Goal: Task Accomplishment & Management: Use online tool/utility

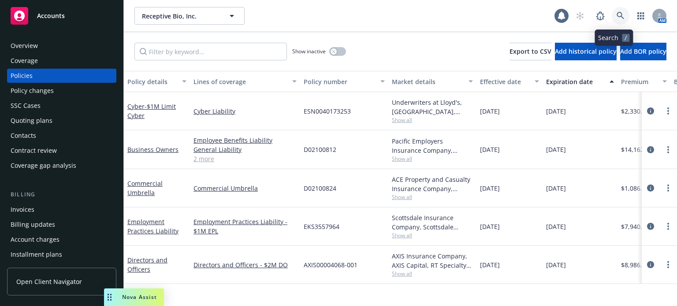
click at [612, 10] on link at bounding box center [621, 16] width 18 height 18
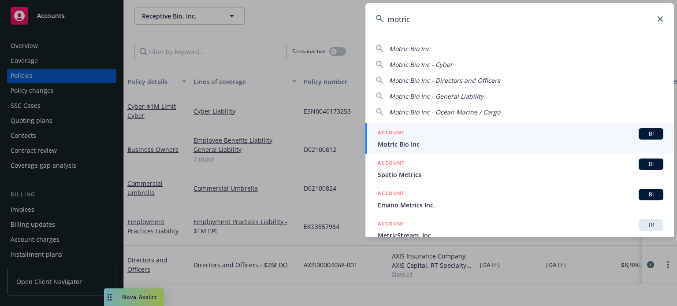
type input "motric"
click at [392, 144] on span "Motric Bio Inc" at bounding box center [521, 144] width 286 height 9
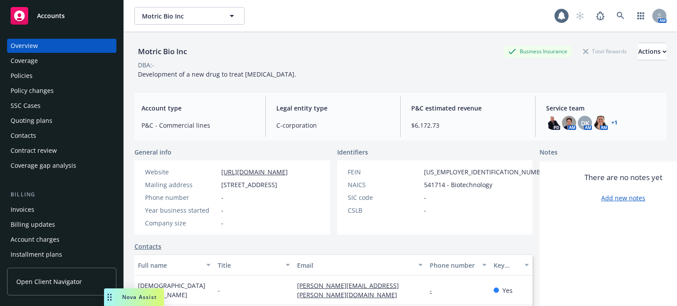
click at [52, 214] on div "Invoices" at bounding box center [62, 210] width 102 height 14
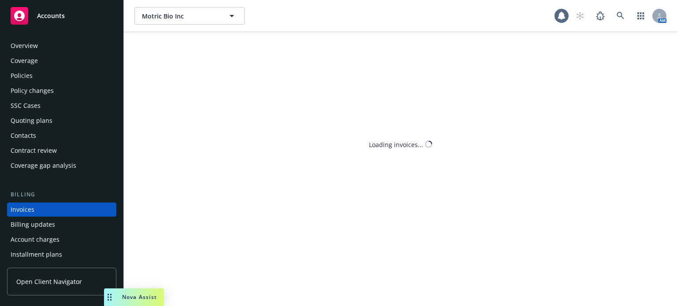
scroll to position [42, 0]
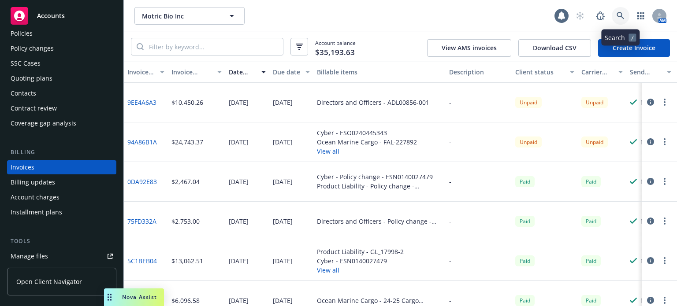
click at [618, 19] on icon at bounding box center [620, 16] width 8 height 8
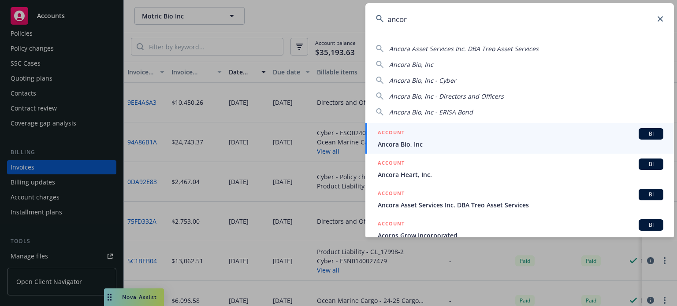
type input "ancor"
click at [416, 140] on span "Ancora Bio, Inc" at bounding box center [521, 144] width 286 height 9
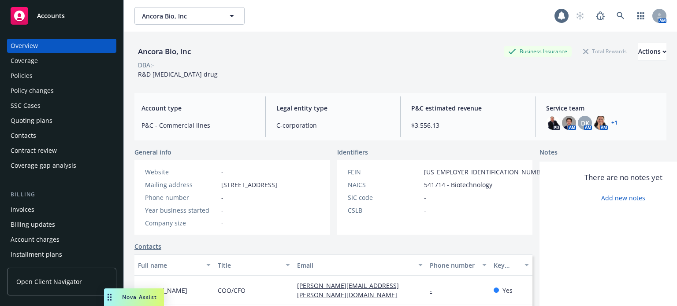
click at [53, 211] on div "Invoices" at bounding box center [62, 210] width 102 height 14
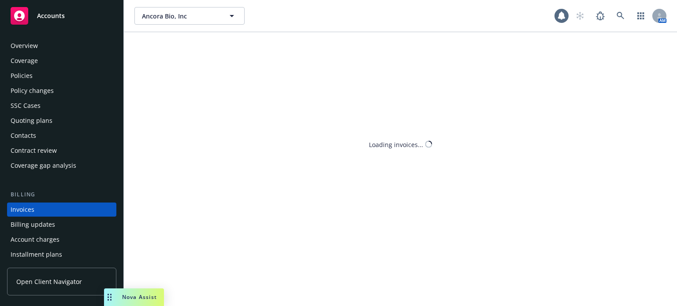
scroll to position [42, 0]
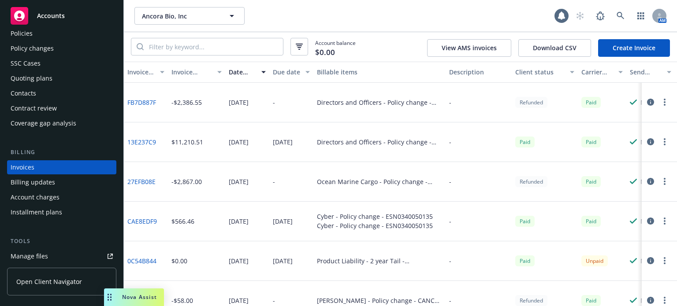
click at [664, 263] on circle "button" at bounding box center [665, 264] width 2 height 2
click at [539, 245] on div "Paid" at bounding box center [545, 261] width 66 height 40
click at [616, 12] on icon at bounding box center [620, 16] width 8 height 8
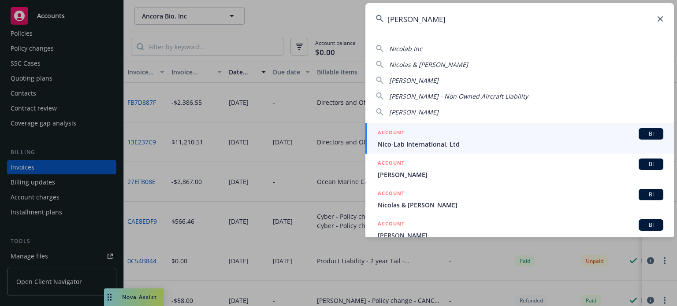
type input "nicola"
click at [432, 139] on div "ACCOUNT BI" at bounding box center [521, 133] width 286 height 11
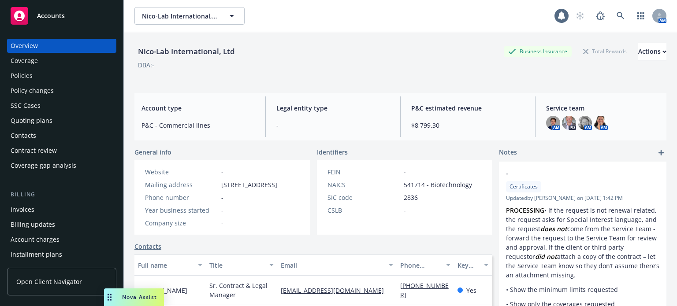
click at [36, 77] on div "Policies" at bounding box center [62, 76] width 102 height 14
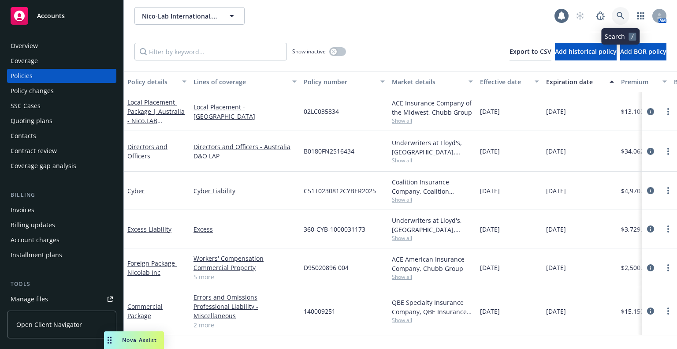
click at [618, 12] on icon at bounding box center [619, 15] width 7 height 7
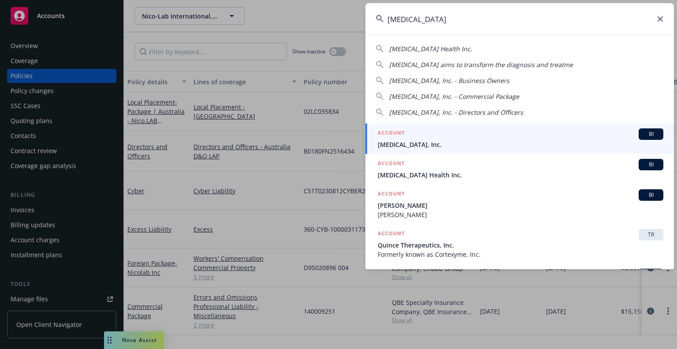
type input "cortex"
drag, startPoint x: 490, startPoint y: 139, endPoint x: 419, endPoint y: 127, distance: 72.4
click at [490, 139] on div "ACCOUNT BI Cortex, Inc." at bounding box center [521, 138] width 286 height 21
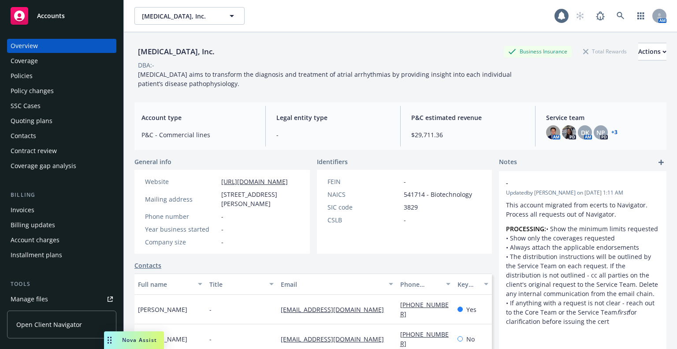
click at [32, 72] on div "Policies" at bounding box center [62, 76] width 102 height 14
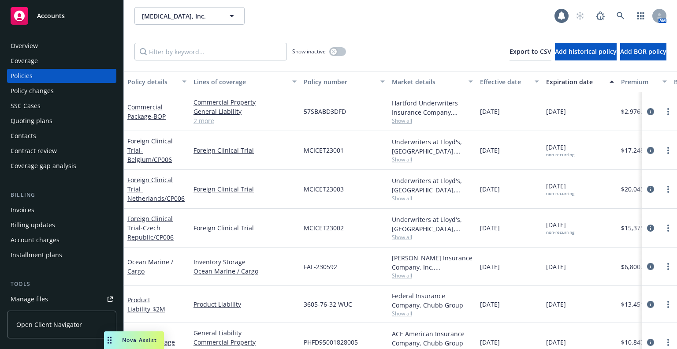
scroll to position [55, 0]
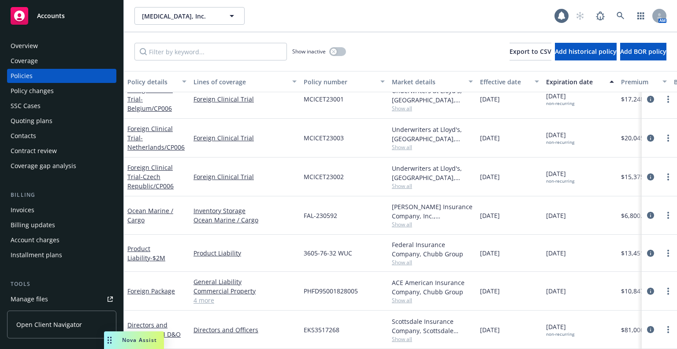
drag, startPoint x: 580, startPoint y: 285, endPoint x: 545, endPoint y: 287, distance: 35.3
click at [545, 287] on div "05/23/2026" at bounding box center [579, 290] width 75 height 39
copy span "05/23/2026"
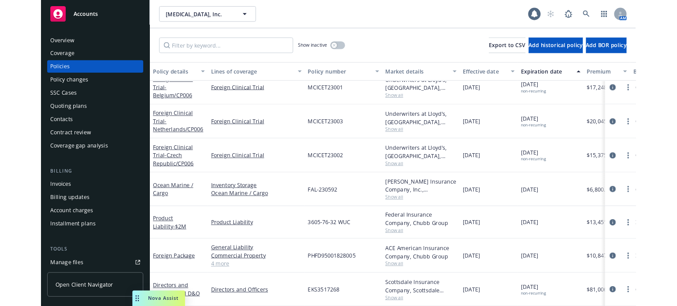
scroll to position [0, 0]
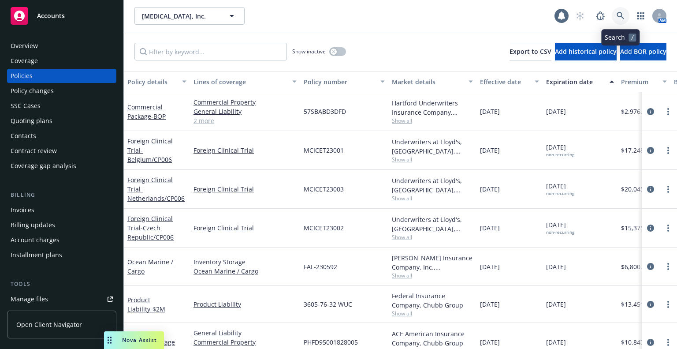
click at [619, 16] on icon at bounding box center [619, 15] width 7 height 7
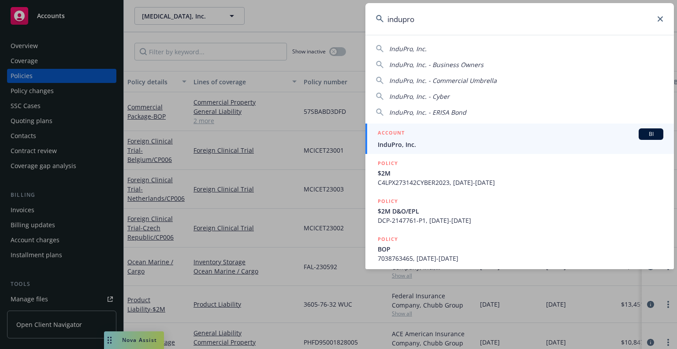
type input "indupro"
click at [512, 143] on span "InduPro, Inc." at bounding box center [521, 144] width 286 height 9
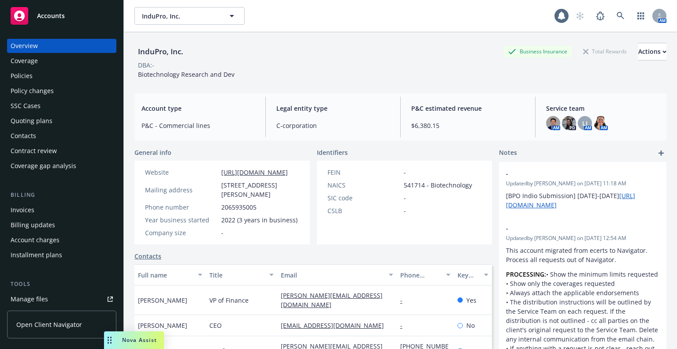
click at [68, 73] on div "Policies" at bounding box center [62, 76] width 102 height 14
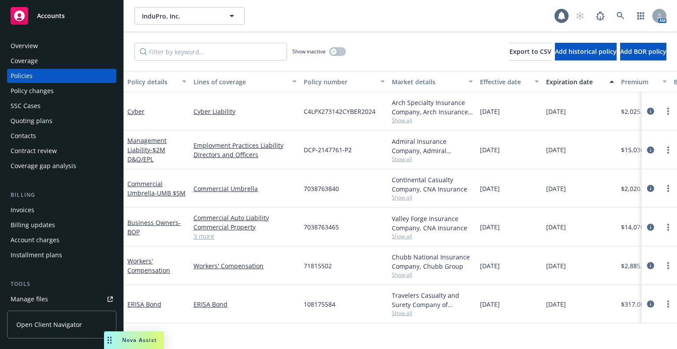
drag, startPoint x: 583, startPoint y: 224, endPoint x: 545, endPoint y: 227, distance: 37.5
click at [545, 227] on div "11/16/2025" at bounding box center [579, 227] width 75 height 39
copy span "11/16/2025"
click at [621, 14] on icon at bounding box center [619, 15] width 7 height 7
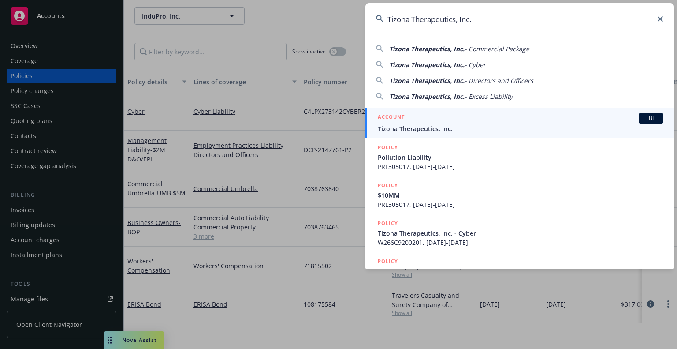
type input "Tizona Therapeutics, Inc."
click at [465, 123] on div "ACCOUNT BI" at bounding box center [521, 117] width 286 height 11
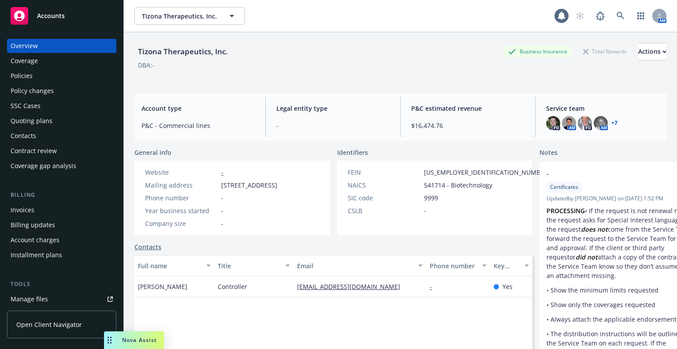
click at [21, 78] on div "Policies" at bounding box center [22, 76] width 22 height 14
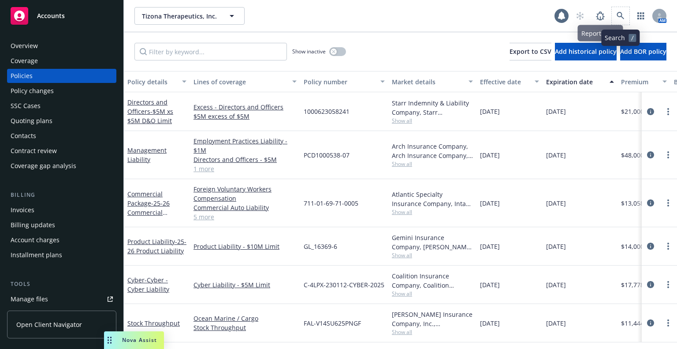
click at [628, 22] on span at bounding box center [621, 16] width 18 height 18
click at [622, 17] on icon at bounding box center [619, 15] width 7 height 7
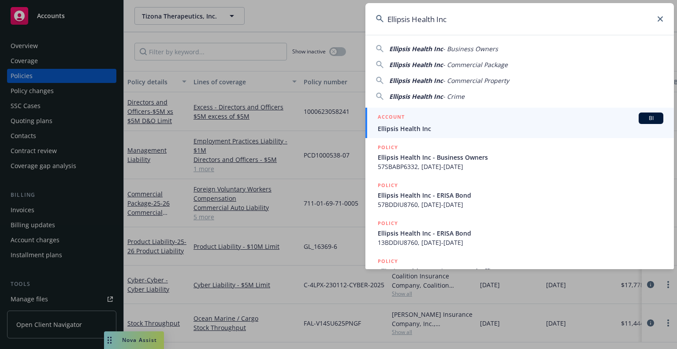
type input "Ellipsis Health Inc"
click at [441, 130] on span "Ellipsis Health Inc" at bounding box center [521, 128] width 286 height 9
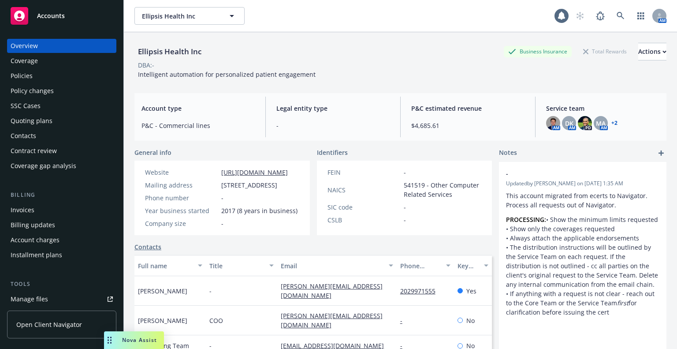
click at [13, 73] on div "Policies" at bounding box center [22, 76] width 22 height 14
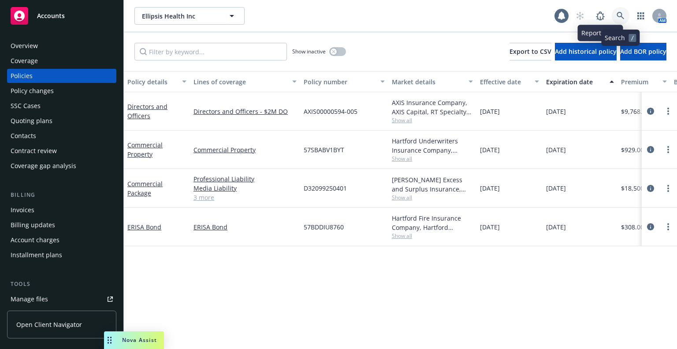
click at [623, 14] on icon at bounding box center [620, 16] width 8 height 8
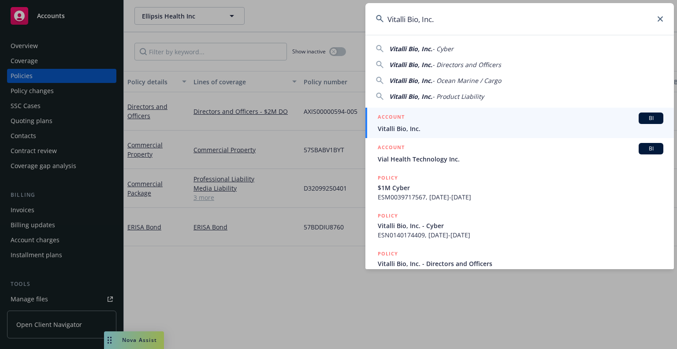
type input "Vitalli Bio, Inc."
click at [463, 116] on div "ACCOUNT BI" at bounding box center [521, 117] width 286 height 11
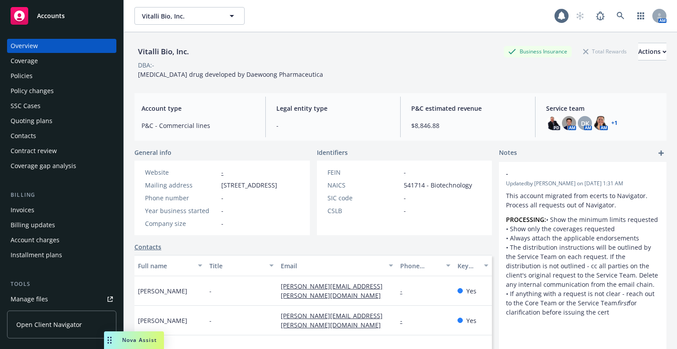
click at [32, 80] on div "Policies" at bounding box center [22, 76] width 22 height 14
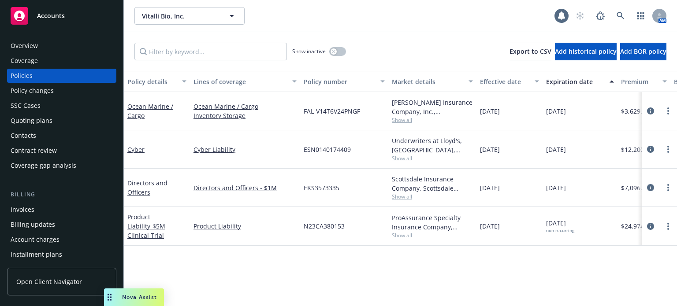
click at [66, 118] on div "Quoting plans" at bounding box center [62, 121] width 102 height 14
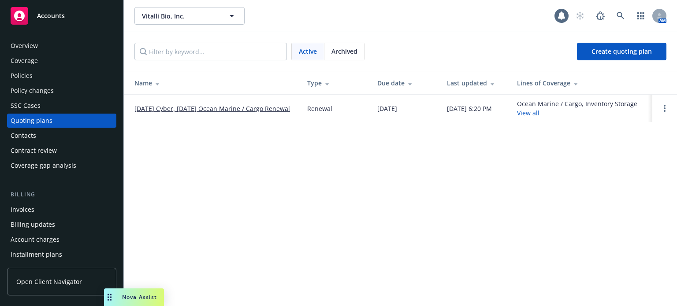
click at [141, 113] on link "12/31/25 Cyber, 12/01/25 Ocean Marine / Cargo Renewal" at bounding box center [212, 108] width 156 height 9
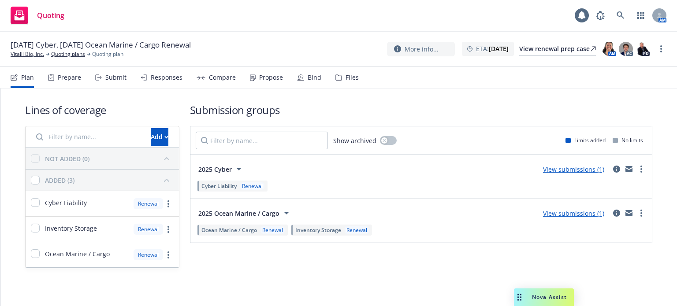
click at [349, 75] on div "Files" at bounding box center [351, 77] width 13 height 7
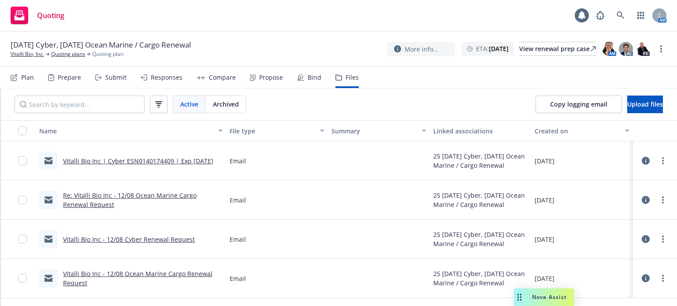
click at [169, 241] on link "Vitalli Bio Inc - 12/08 Cyber Renewal Request" at bounding box center [129, 239] width 132 height 8
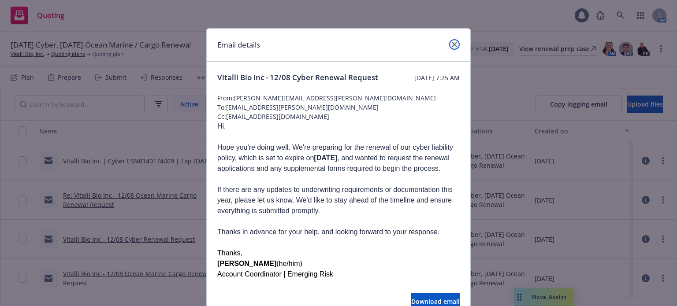
click at [453, 42] on icon "close" at bounding box center [454, 44] width 5 height 5
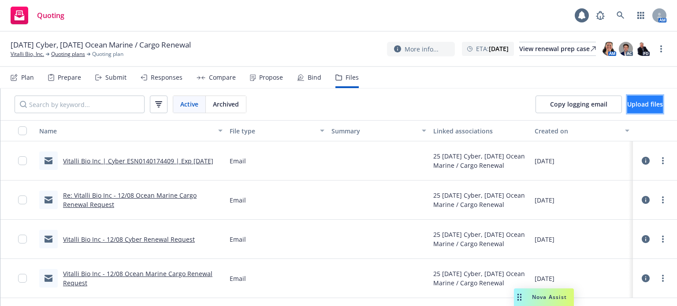
click at [627, 102] on span "Upload files" at bounding box center [645, 104] width 36 height 8
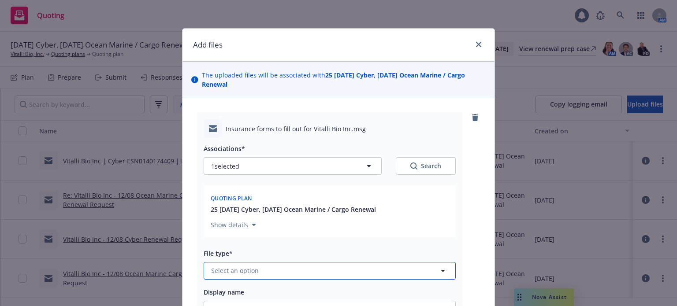
click at [296, 274] on button "Select an option" at bounding box center [330, 271] width 252 height 18
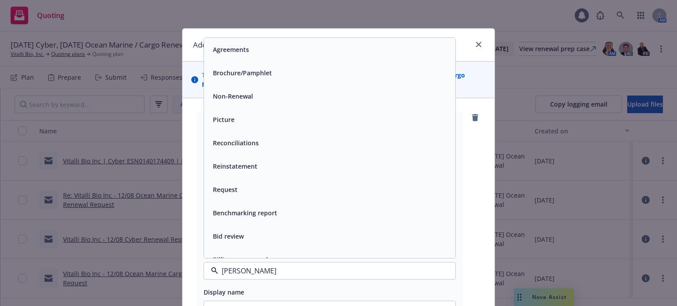
type input "renew"
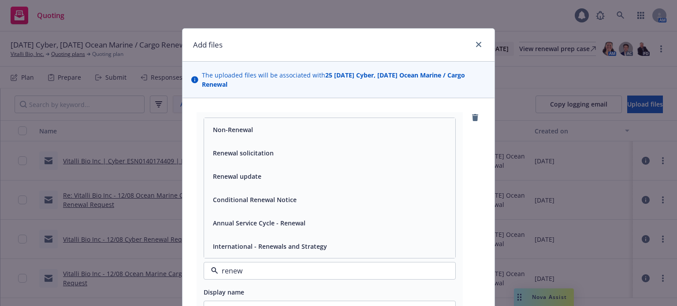
click at [293, 155] on div "Renewal solicitation" at bounding box center [329, 153] width 241 height 13
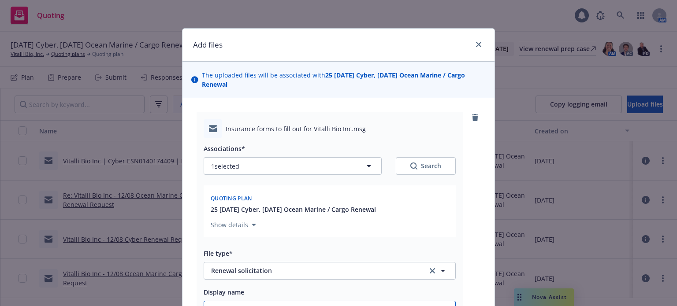
click at [299, 303] on input "Display name" at bounding box center [329, 309] width 251 height 17
type textarea "x"
type input "1"
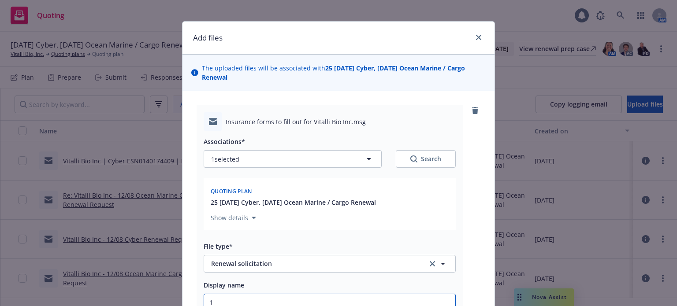
type textarea "x"
type input "12"
type textarea "x"
type input "1"
type textarea "x"
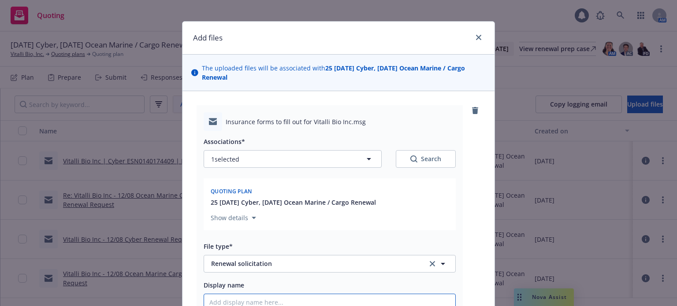
type textarea "x"
type input "2"
type textarea "x"
type input "25"
type textarea "x"
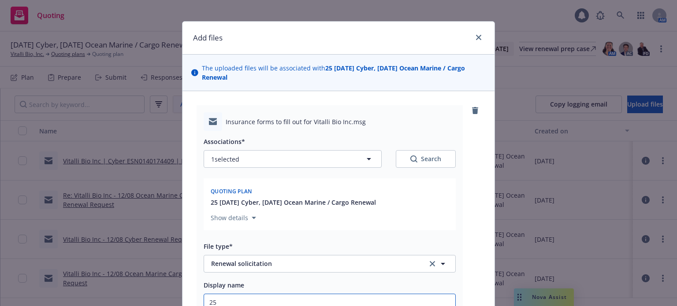
type input "25-"
type textarea "x"
type input "25-2"
type textarea "x"
type input "25-26"
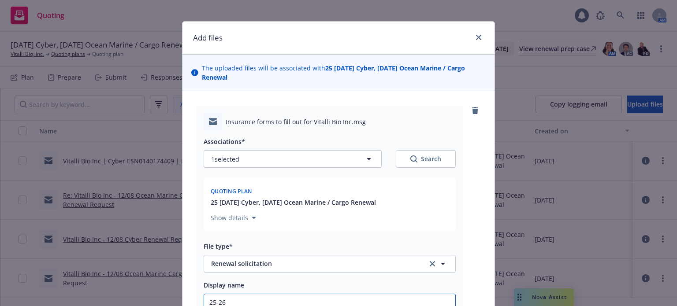
type textarea "x"
type input "25-26"
type textarea "x"
type input "25-26 C"
type textarea "x"
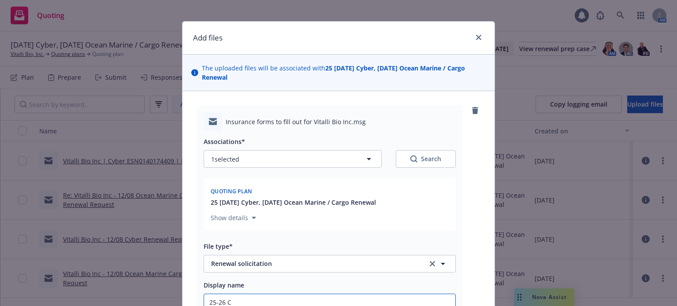
type input "25-26 Cy"
type textarea "x"
type input "25-26 Cyb"
type textarea "x"
type input "25-26 Cybe"
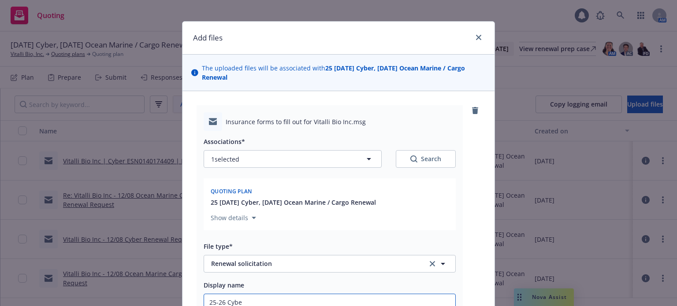
type textarea "x"
type input "25-26 Cyber"
type textarea "x"
type input "25-26 Cyber a"
type textarea "x"
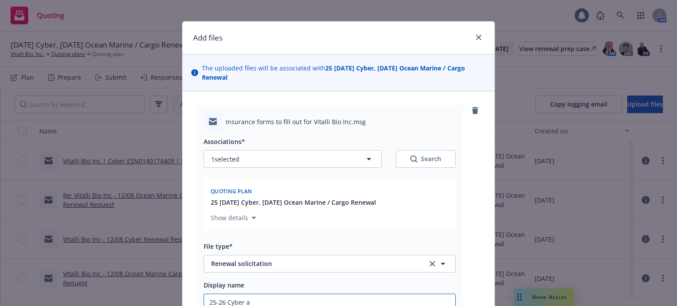
type input "25-26 Cyber an"
type textarea "x"
type input "25-26 Cyber and"
type textarea "x"
type input "25-26 Cyber and C"
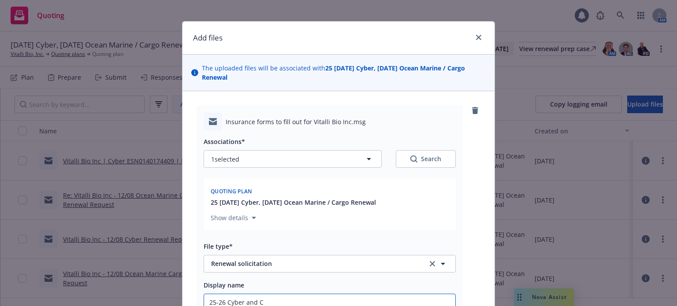
type textarea "x"
type input "25-26 Cyber and Ca"
type textarea "x"
type input "25-26 Cyber and Car"
type textarea "x"
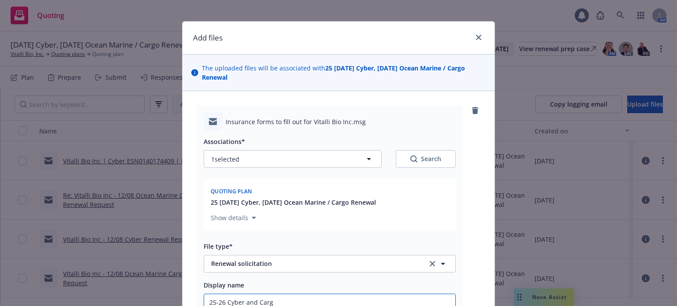
type input "25-26 Cyber and Cargo"
type textarea "x"
type input "25-26 Cyber and Cargo"
type textarea "x"
type input "25-26 Cyber and Cargo r"
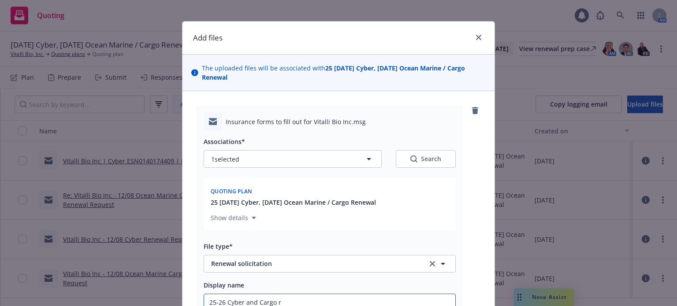
type textarea "x"
type input "25-26 Cyber and Cargo ren"
type textarea "x"
type input "25-26 Cyber and Cargo rene"
type textarea "x"
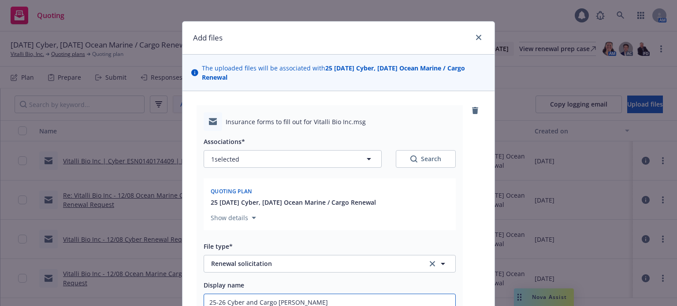
type input "25-26 Cyber and Cargo renew"
type textarea "x"
type input "25-26 Cyber and Cargo renewa"
type textarea "x"
type input "25-26 Cyber and Cargo renewal"
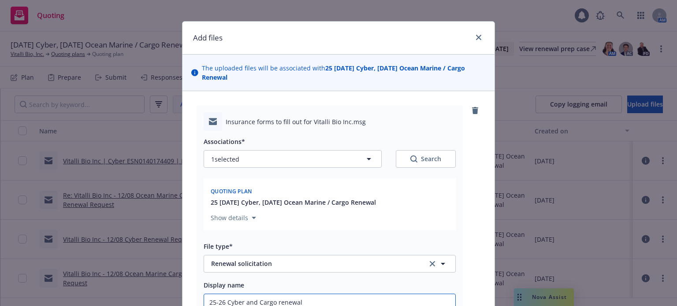
type textarea "x"
type input "25-26 Cyber and Cargo renewal"
type textarea "x"
type input "25-26 Cyber and Cargo renewal ap"
type textarea "x"
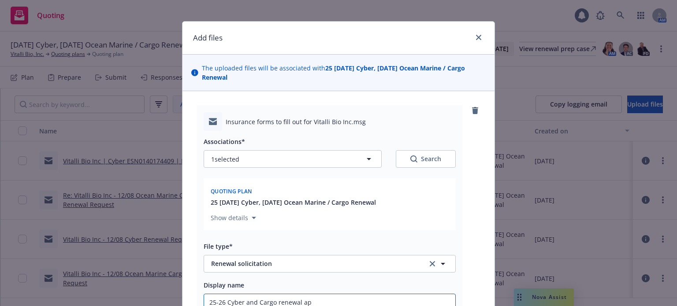
type input "25-26 Cyber and Cargo renewal app"
type textarea "x"
type input "25-26 Cyber and Cargo renewal appli"
type textarea "x"
type input "25-26 Cyber and Cargo renewal applic"
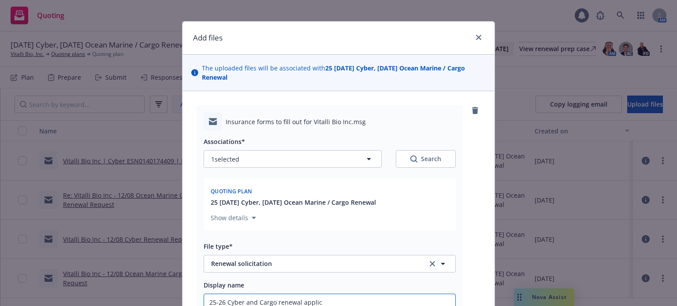
type textarea "x"
type input "25-26 Cyber and Cargo renewal applica"
type textarea "x"
type input "25-26 Cyber and Cargo renewal applicat"
type textarea "x"
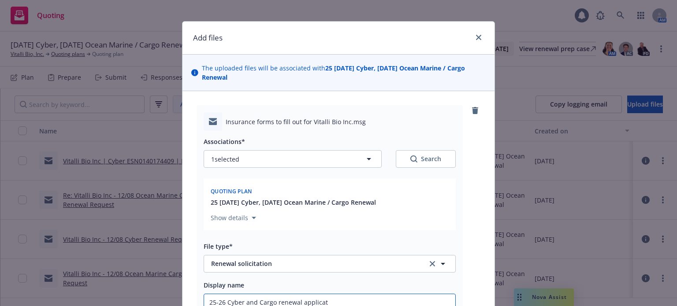
type input "25-26 Cyber and Cargo renewal applicati"
type textarea "x"
type input "25-26 Cyber and Cargo renewal applicatio"
type textarea "x"
type input "25-26 Cyber and Cargo renewal application"
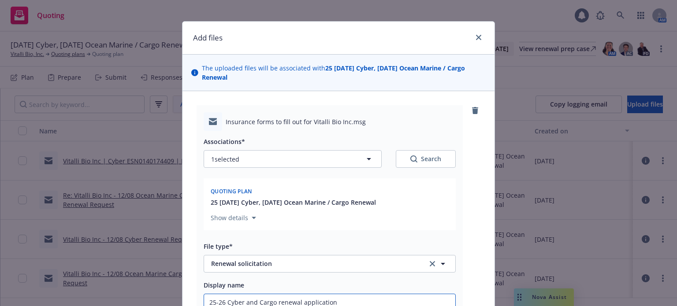
type textarea "x"
type input "25-26 Cyber and Cargo renewal application"
type textarea "x"
type input "25-26 Cyber and Cargo renewal application r"
type textarea "x"
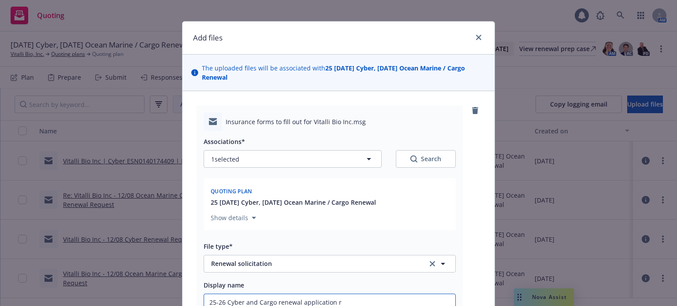
type input "25-26 Cyber and Cargo renewal application re"
type textarea "x"
type input "25-26 Cyber and Cargo renewal application req"
type textarea "x"
type input "25-26 Cyber and Cargo renewal application requ"
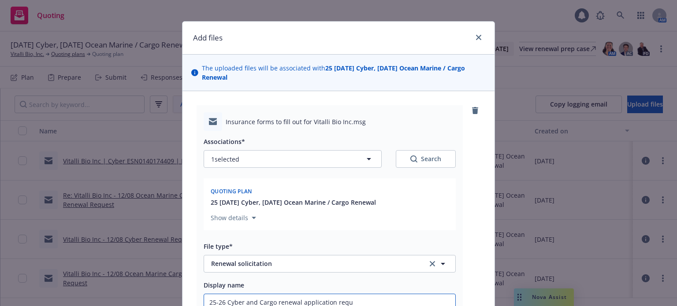
type textarea "x"
type input "25-26 Cyber and Cargo renewal application reque"
type textarea "x"
type input "25-26 Cyber and Cargo renewal application reques"
type textarea "x"
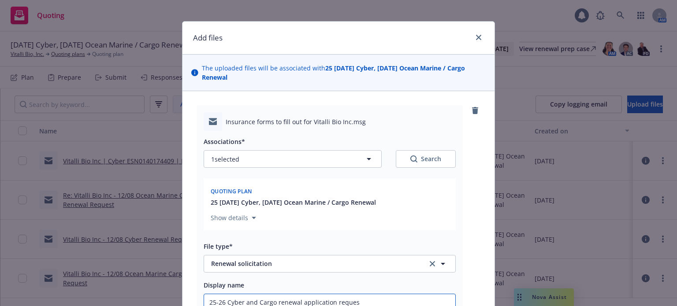
type input "25-26 Cyber and Cargo renewal application request"
type textarea "x"
type input "25-26 Cyber and Cargo renewal application request"
type textarea "x"
type input "25-26 Cyber and Cargo renewal application request E"
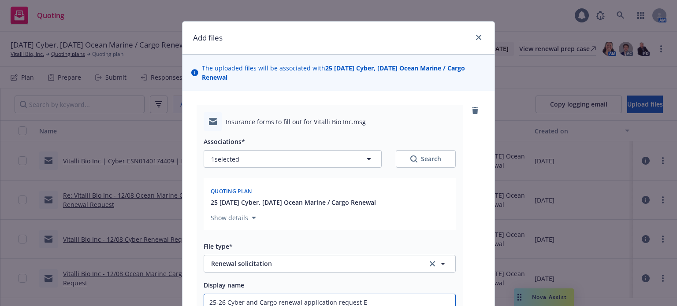
type textarea "x"
type input "25-26 Cyber and Cargo renewal application request EM"
type textarea "x"
type input "25-26 Cyber and Cargo renewal application request EM"
type textarea "x"
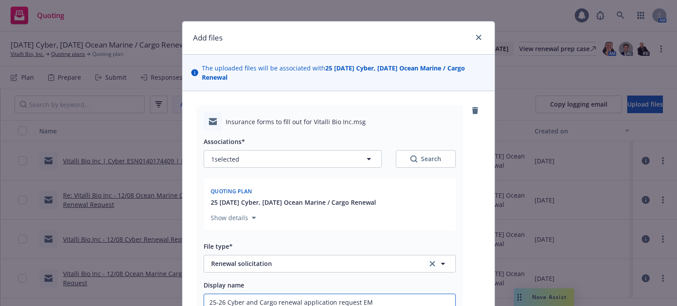
type input "25-26 Cyber and Cargo renewal application request EM t"
type textarea "x"
type input "25-26 Cyber and Cargo renewal application request EM to"
type textarea "x"
type input "25-26 Cyber and Cargo renewal application request EM to"
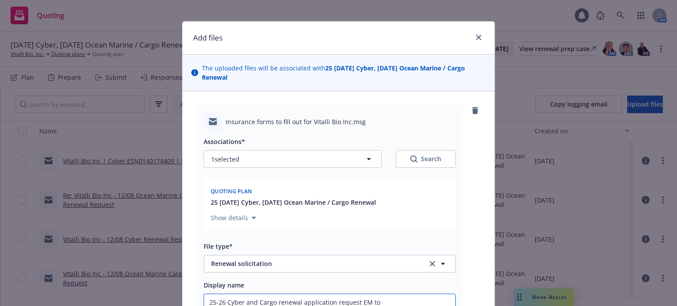
type textarea "x"
type input "25-26 Cyber and Cargo renewal application request EM to I"
type textarea "x"
type input "25-26 Cyber and Cargo renewal application request EM to IN"
type textarea "x"
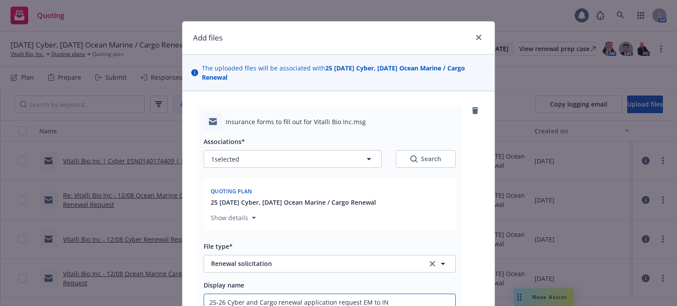
type input "25-26 Cyber and Cargo renewal application request EM to INS"
type textarea "x"
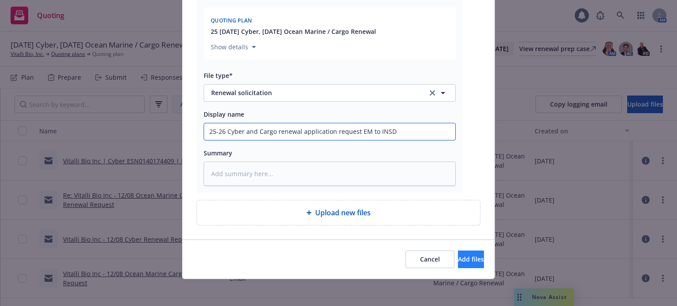
type input "25-26 Cyber and Cargo renewal application request EM to INSD"
click at [458, 256] on span "Add files" at bounding box center [471, 259] width 26 height 8
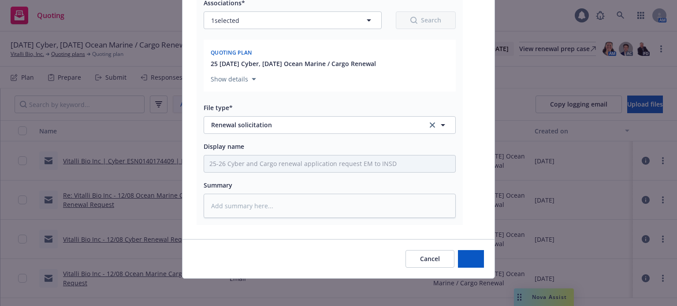
type textarea "x"
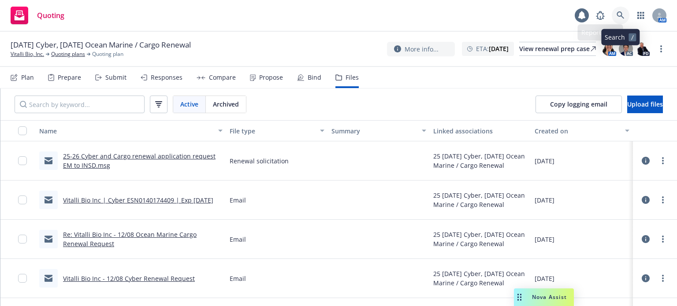
click at [624, 15] on icon at bounding box center [620, 15] width 8 height 8
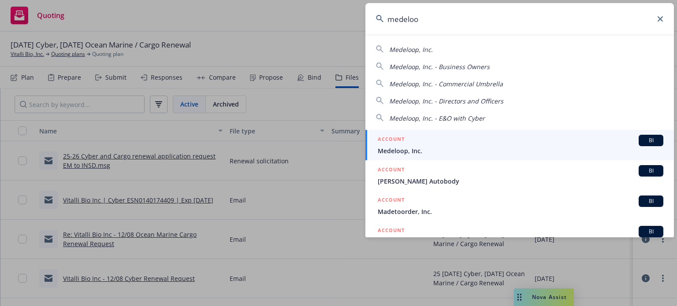
type input "medeloo"
click at [409, 145] on div "ACCOUNT BI" at bounding box center [521, 140] width 286 height 11
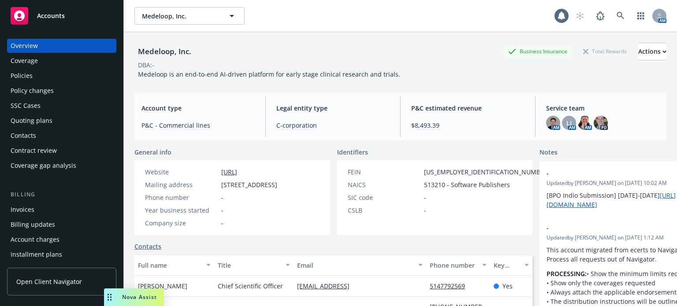
click at [35, 79] on div "Policies" at bounding box center [62, 76] width 102 height 14
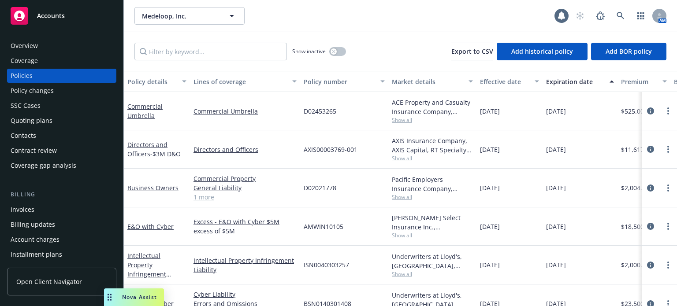
click at [62, 119] on div "Quoting plans" at bounding box center [62, 121] width 102 height 14
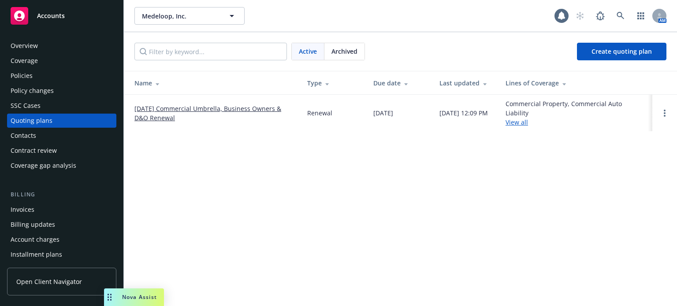
click at [164, 116] on link "[DATE] Commercial Umbrella, Business Owners & D&O Renewal" at bounding box center [213, 113] width 159 height 19
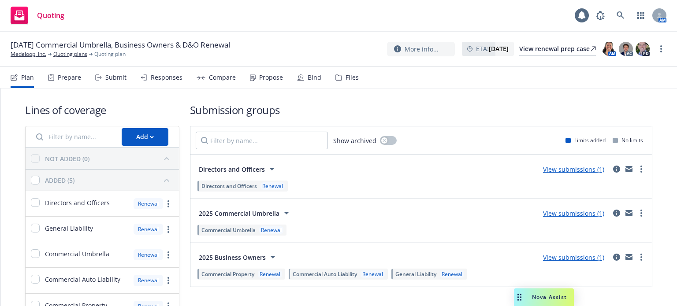
click at [111, 78] on div "Submit" at bounding box center [115, 77] width 21 height 7
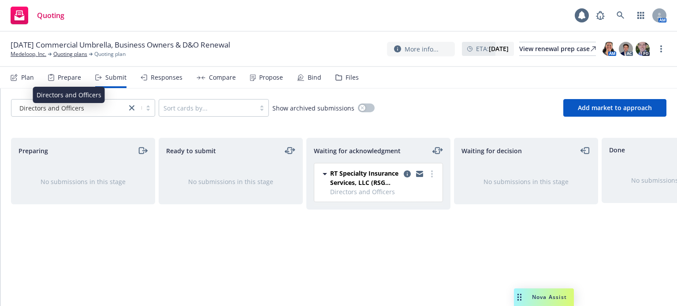
click at [86, 107] on div "Directors and Officers" at bounding box center [69, 108] width 106 height 9
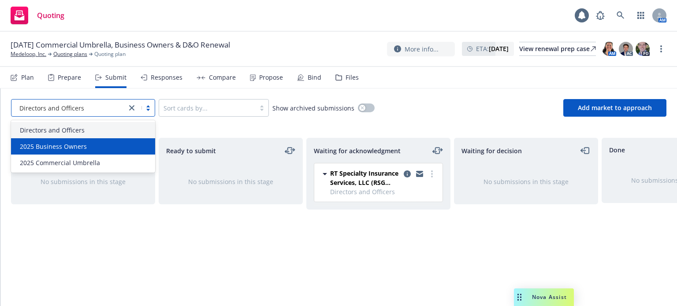
drag, startPoint x: 80, startPoint y: 137, endPoint x: 78, endPoint y: 142, distance: 5.2
click at [78, 142] on div "Directors and Officers 2025 Business Owners 2025 Commercial Umbrella" at bounding box center [83, 146] width 144 height 52
click at [78, 142] on span "2025 Business Owners" at bounding box center [53, 146] width 67 height 9
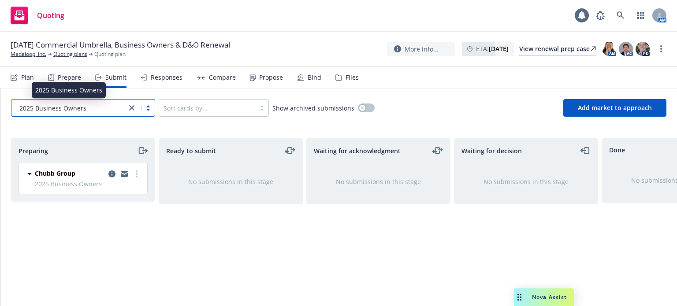
click at [79, 104] on span "2025 Business Owners" at bounding box center [52, 108] width 67 height 9
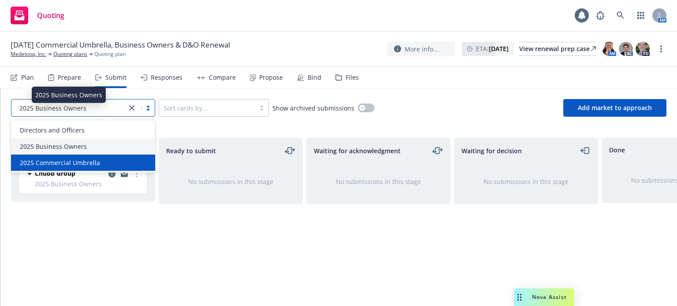
click at [77, 169] on div "2025 Commercial Umbrella" at bounding box center [83, 163] width 144 height 16
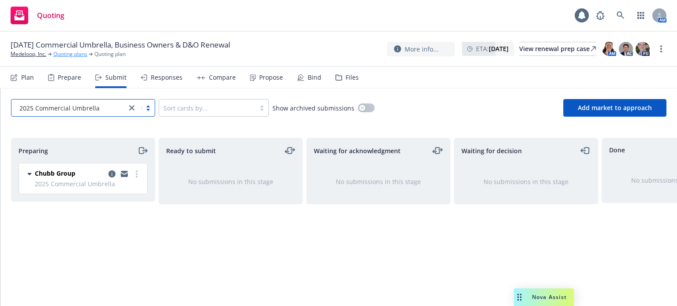
click at [59, 58] on link "Quoting plans" at bounding box center [70, 54] width 34 height 8
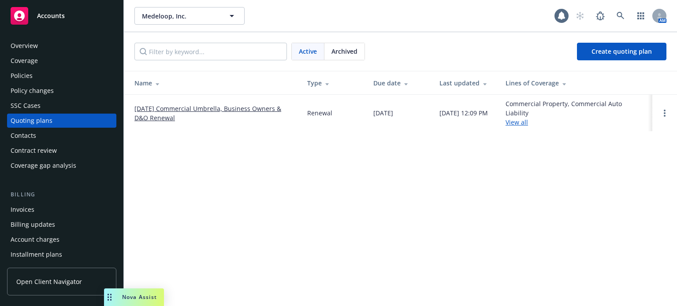
click at [69, 74] on div "Policies" at bounding box center [62, 76] width 102 height 14
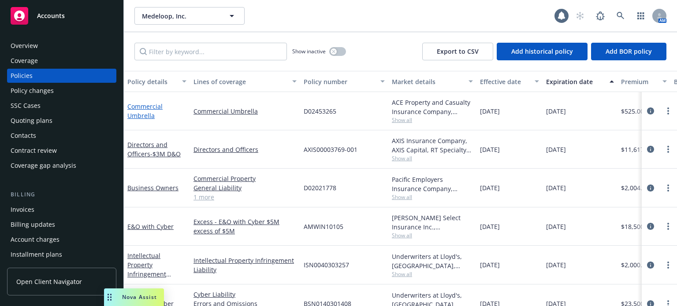
click at [148, 119] on link "Commercial Umbrella" at bounding box center [144, 111] width 35 height 18
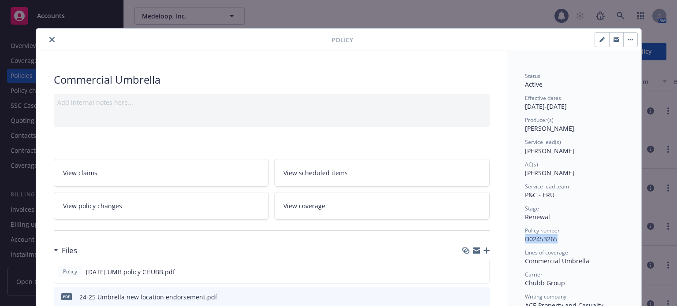
drag, startPoint x: 555, startPoint y: 240, endPoint x: 518, endPoint y: 242, distance: 37.5
copy span "D02453265"
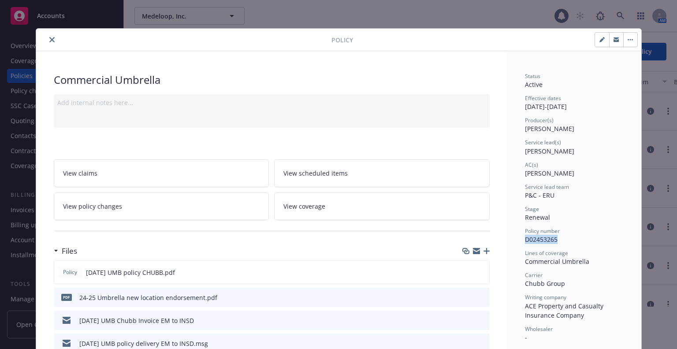
click at [49, 41] on icon "close" at bounding box center [51, 39] width 5 height 5
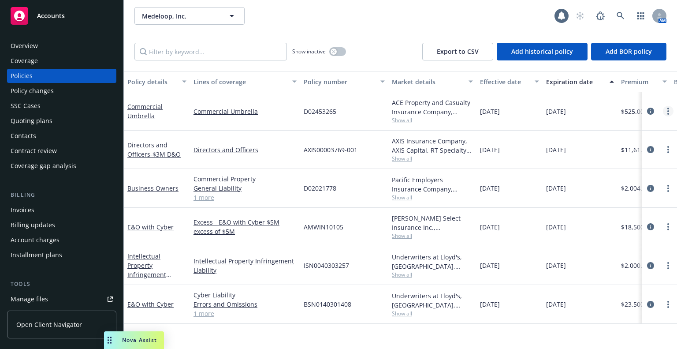
click at [669, 113] on link "more" at bounding box center [668, 111] width 11 height 11
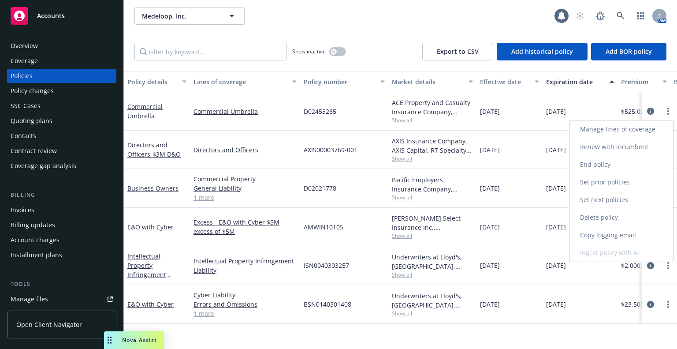
click at [598, 149] on link "Renew with incumbent" at bounding box center [621, 147] width 104 height 18
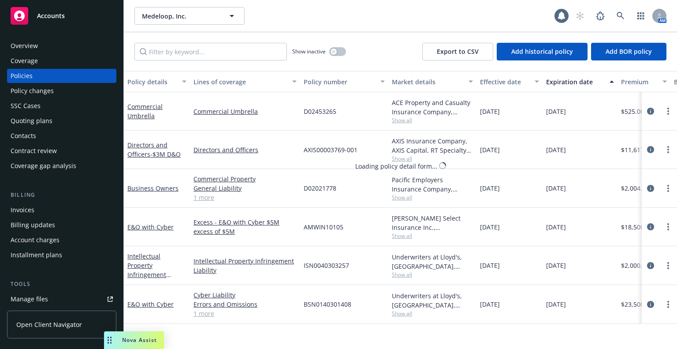
select select "12"
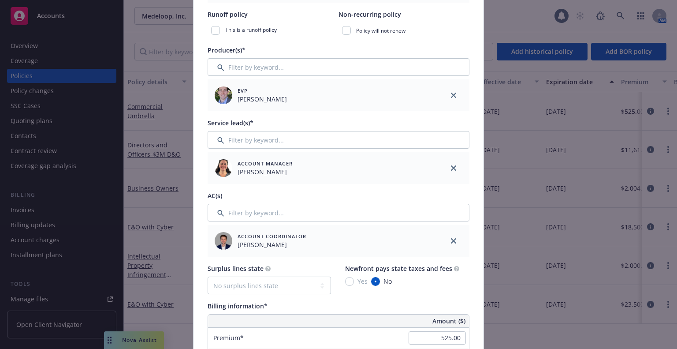
scroll to position [352, 0]
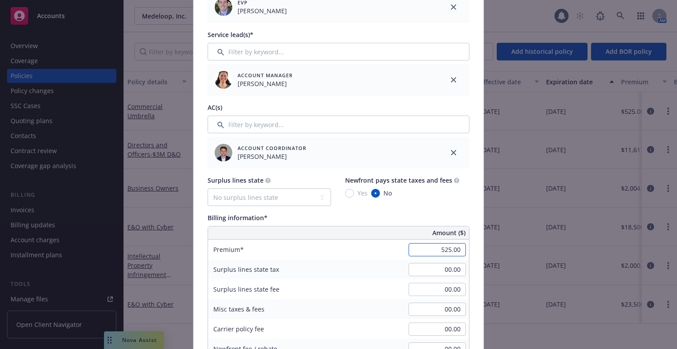
click at [416, 246] on input "525.00" at bounding box center [436, 249] width 57 height 13
type input "858.00"
type input "128.7"
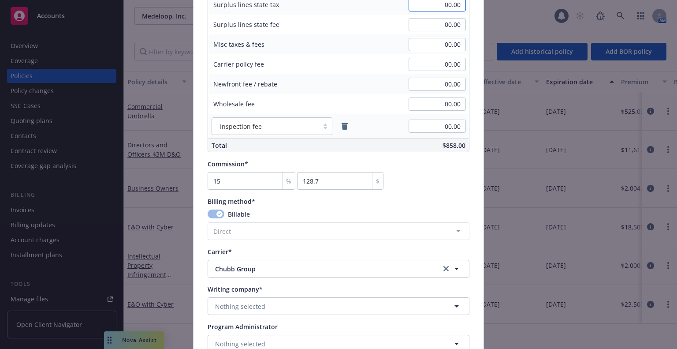
scroll to position [705, 0]
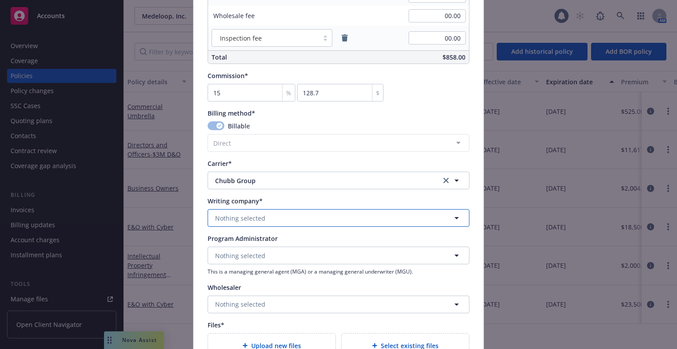
click at [277, 220] on button "Nothing selected" at bounding box center [339, 218] width 262 height 18
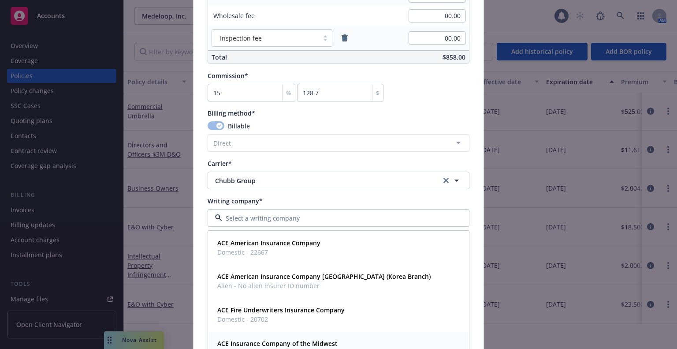
click at [271, 306] on strong "ACE Insurance Company of the Midwest" at bounding box center [277, 343] width 120 height 8
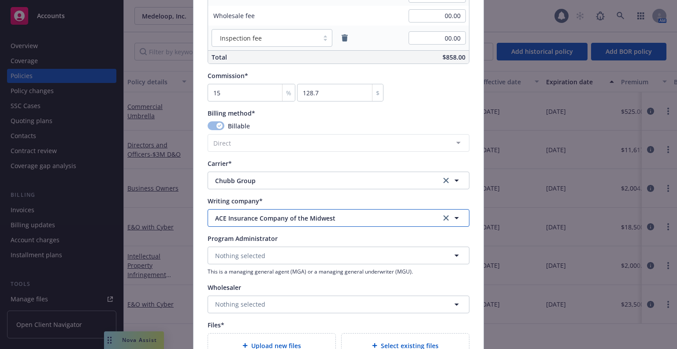
click at [321, 217] on span "ACE Insurance Company of the Midwest" at bounding box center [321, 217] width 212 height 9
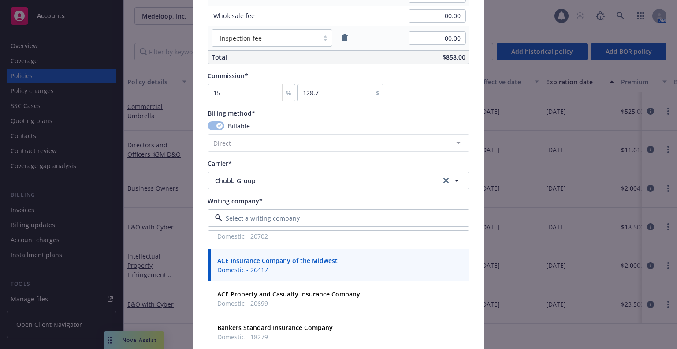
scroll to position [88, 0]
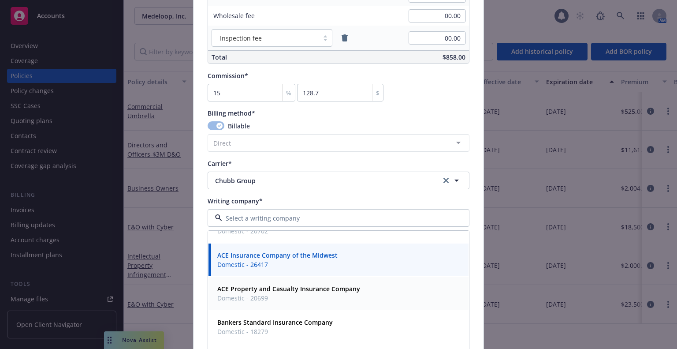
click at [315, 295] on span "Domestic - 20699" at bounding box center [288, 297] width 143 height 9
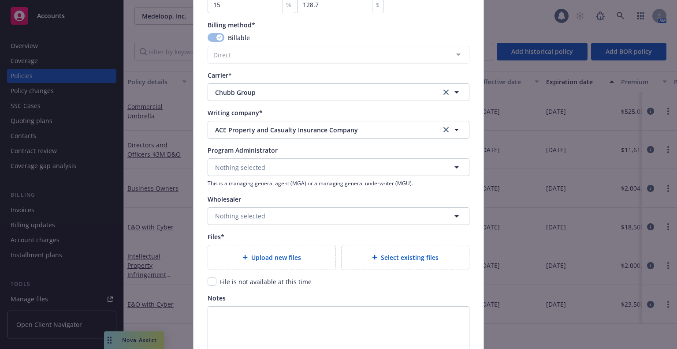
scroll to position [881, 0]
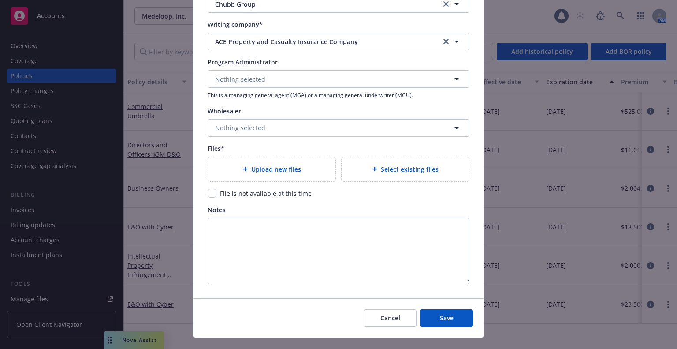
click at [268, 170] on span "Upload new files" at bounding box center [276, 168] width 50 height 9
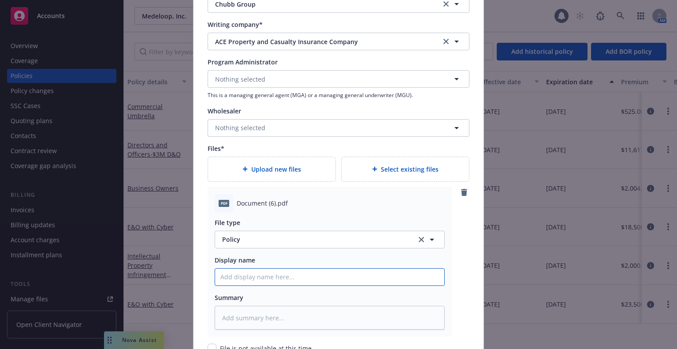
click at [275, 281] on input "Policy display name" at bounding box center [329, 276] width 229 height 17
type textarea "x"
type input "2"
type textarea "x"
type input "25"
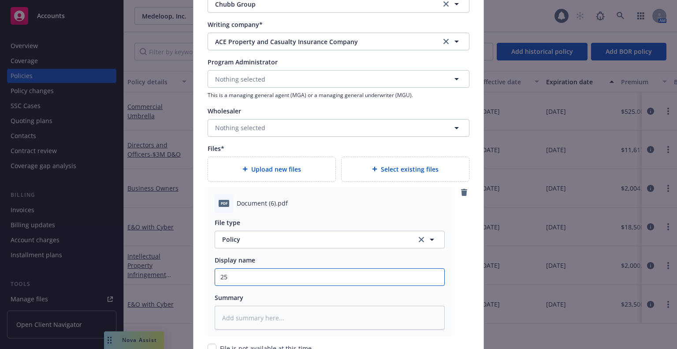
type textarea "x"
type input "25-"
type textarea "x"
type input "25-2"
type textarea "x"
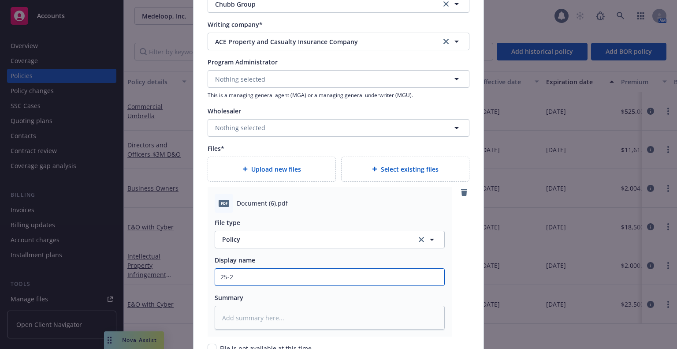
type input "25-26"
type textarea "x"
type input "25-26"
type textarea "x"
type input "25-26 U"
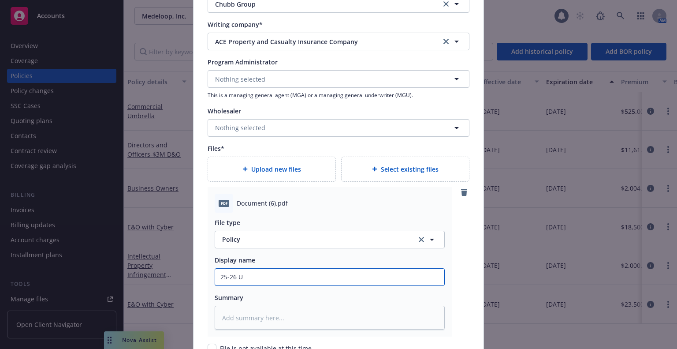
type textarea "x"
type input "25-26 Um"
type textarea "x"
type input "25-26 Umb"
type textarea "x"
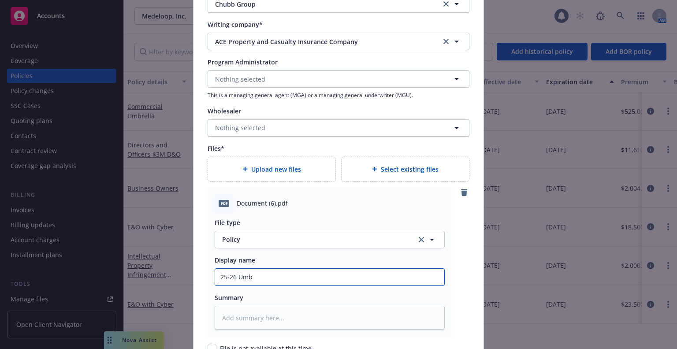
type input "25-26 Umbr"
type textarea "x"
type input "25-26 Umbrel"
type textarea "x"
type input "25-26 [PERSON_NAME]"
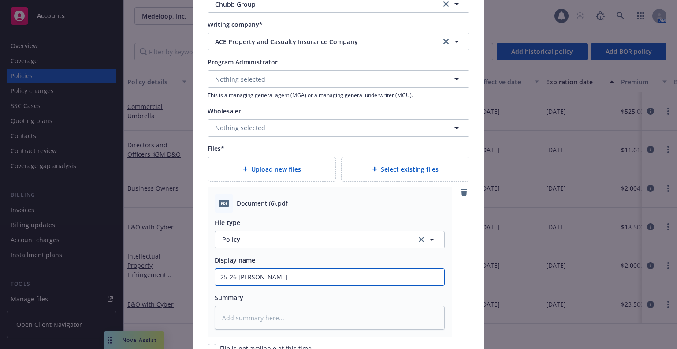
type textarea "x"
type input "25-26 Umbrella"
type textarea "x"
type input "25-26 Umbrella"
type textarea "x"
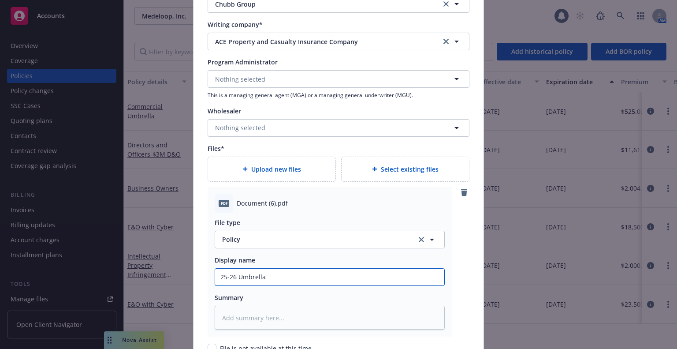
type input "25-26 Umbrella p"
type textarea "x"
type input "25-26 Umbrella po"
type textarea "x"
type input "25-26 Umbrella poli"
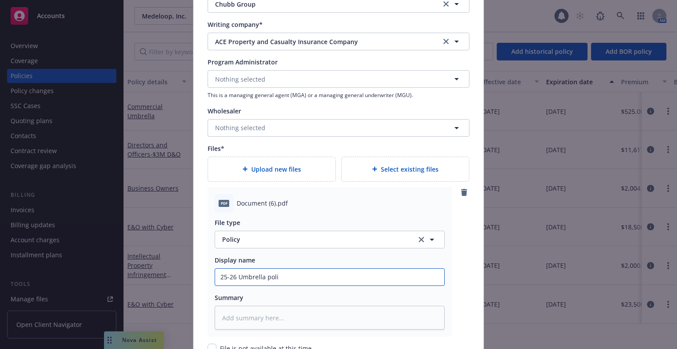
type textarea "x"
type input "25-26 Umbrella polic"
type textarea "x"
type input "25-26 Umbrella policy"
type textarea "x"
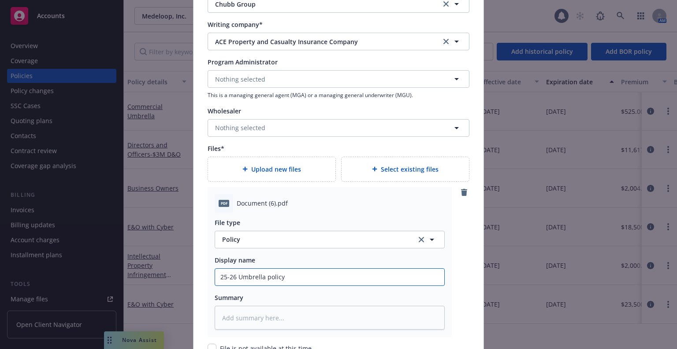
type input "25-26 Umbrella policy C"
type textarea "x"
type input "25-26 Umbrella policy Ch"
type textarea "x"
type input "25-26 Umbrella policy Chu"
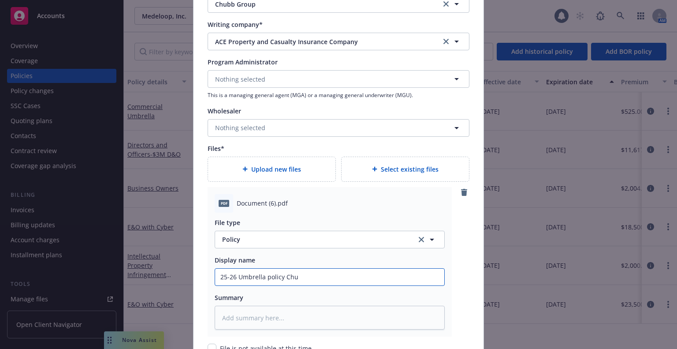
type textarea "x"
type input "25-26 Umbrella policy Chub"
type textarea "x"
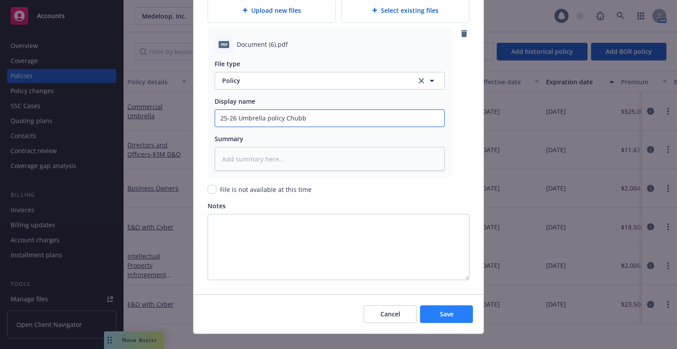
scroll to position [1052, 0]
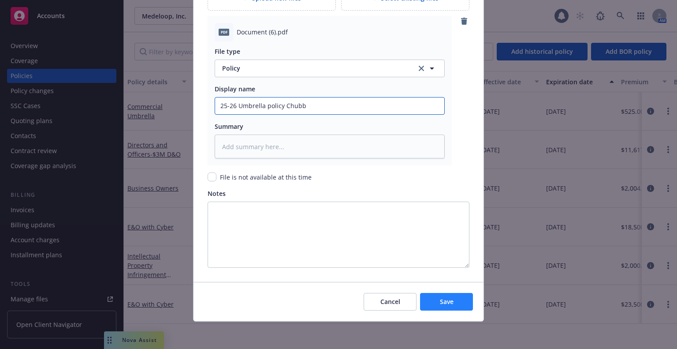
type input "25-26 Umbrella policy Chubb"
click at [425, 303] on button "Save" at bounding box center [446, 302] width 53 height 18
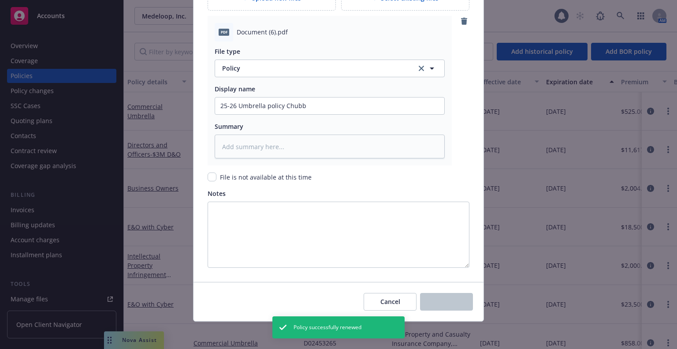
type textarea "x"
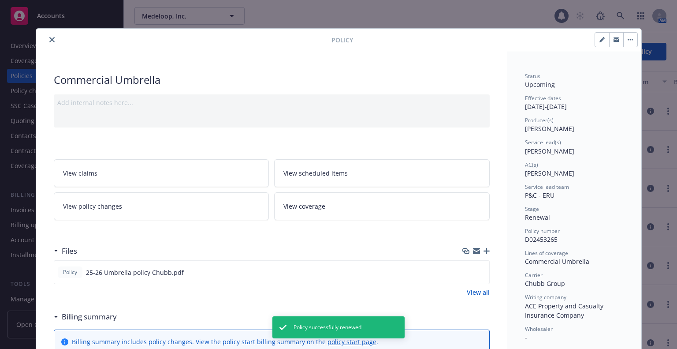
click at [47, 37] on button "close" at bounding box center [52, 39] width 11 height 11
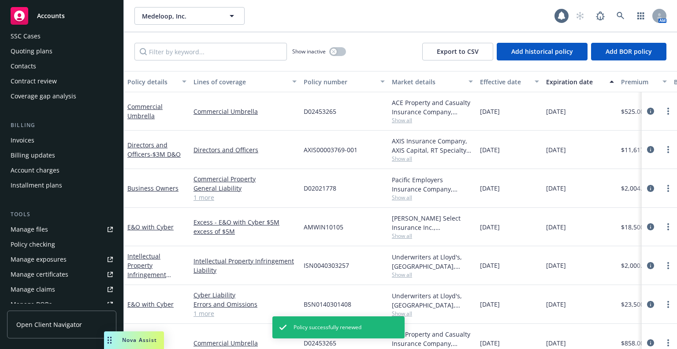
scroll to position [88, 0]
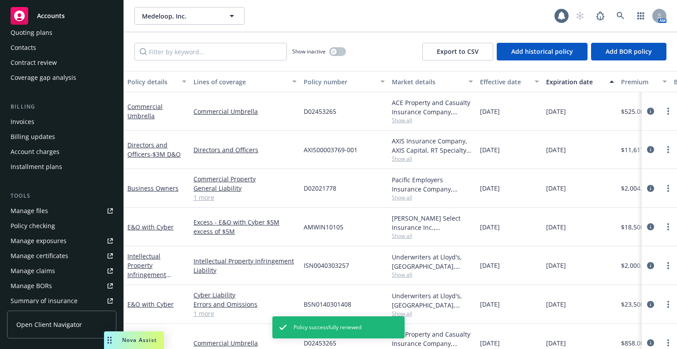
click at [36, 208] on div "Manage files" at bounding box center [29, 211] width 37 height 14
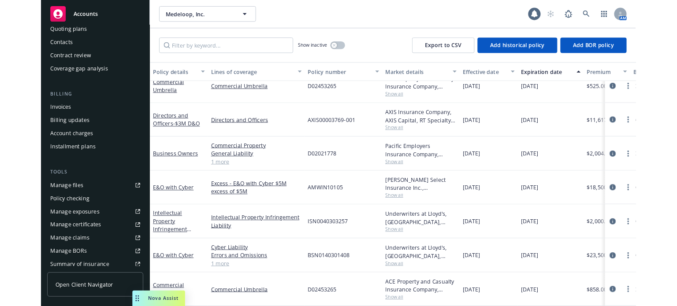
scroll to position [0, 0]
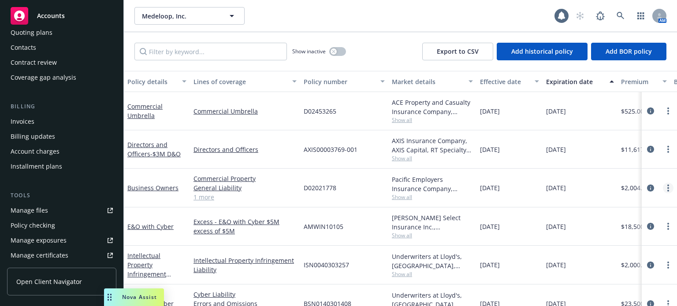
click at [663, 186] on link "more" at bounding box center [668, 188] width 11 height 11
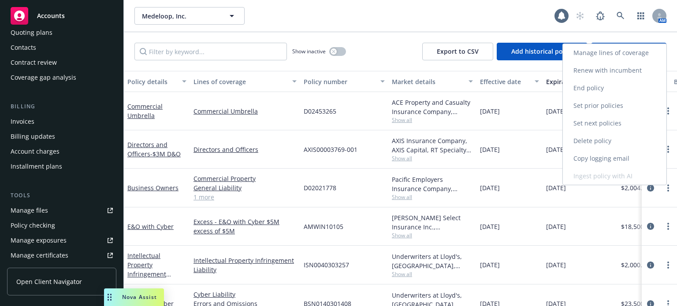
click at [598, 72] on link "Renew with incumbent" at bounding box center [615, 71] width 104 height 18
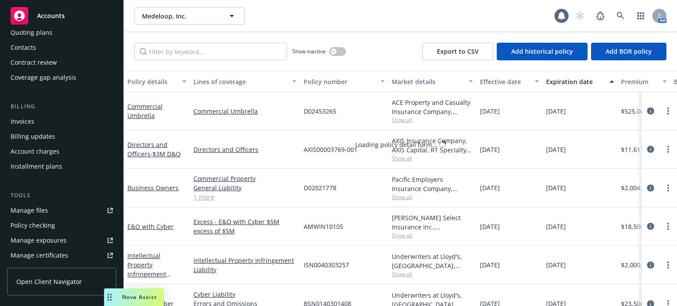
select select "12"
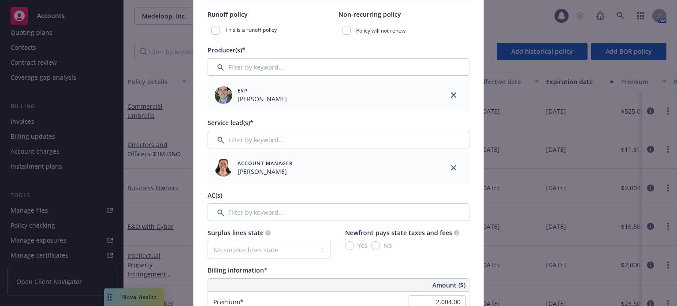
scroll to position [352, 0]
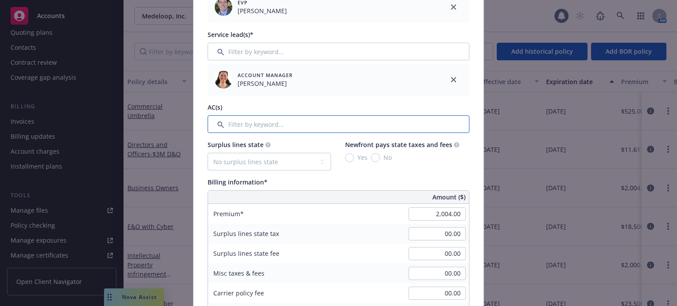
click at [235, 122] on input "Filter by keyword..." at bounding box center [339, 124] width 262 height 18
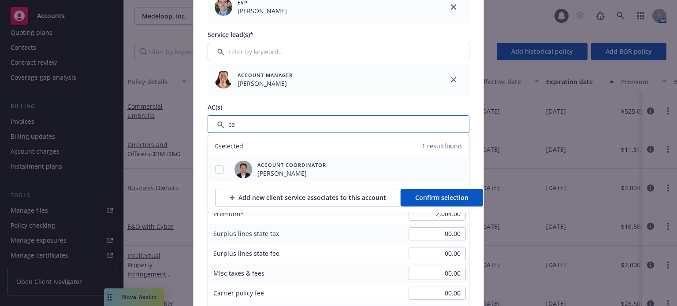
type input "ca"
click at [219, 168] on input "checkbox" at bounding box center [219, 169] width 9 height 9
checkbox input "true"
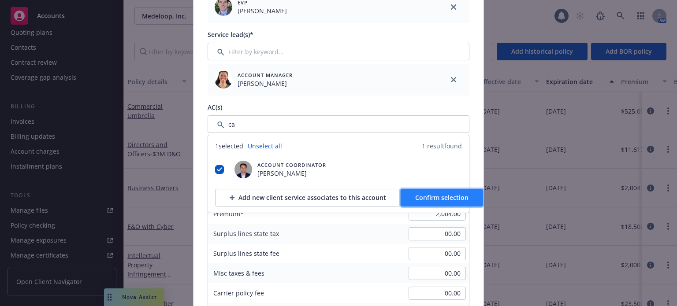
click at [431, 199] on span "Confirm selection" at bounding box center [441, 197] width 53 height 8
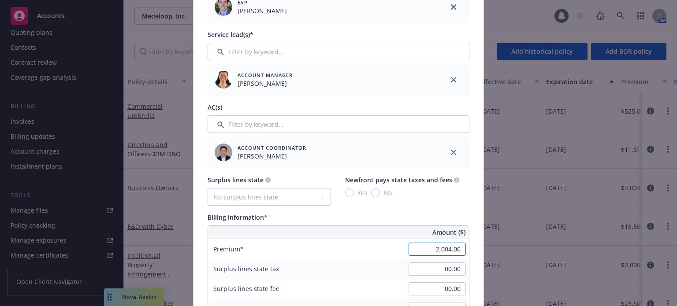
click at [430, 254] on input "2,004.00" at bounding box center [436, 249] width 57 height 13
type input "4,617.00"
type input "692.55"
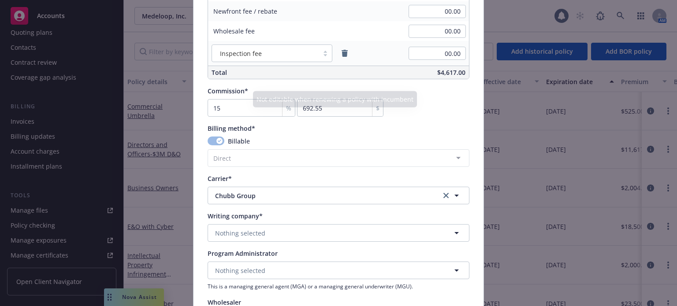
scroll to position [705, 0]
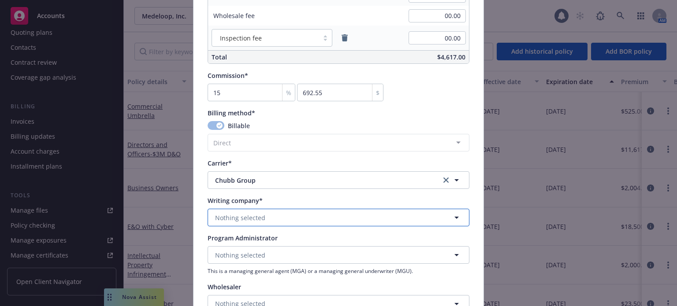
click at [338, 217] on button "Nothing selected" at bounding box center [339, 218] width 262 height 18
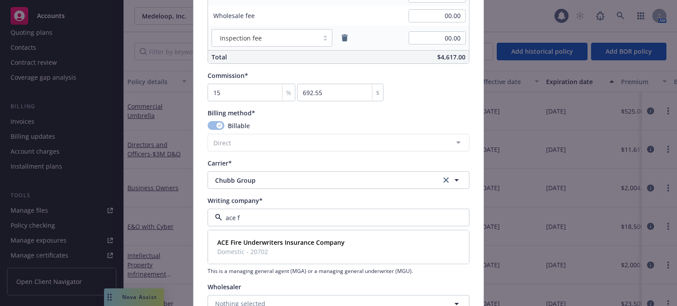
type input "ace fi"
click at [325, 244] on strong "ACE Fire Underwriters Insurance Company" at bounding box center [280, 242] width 127 height 8
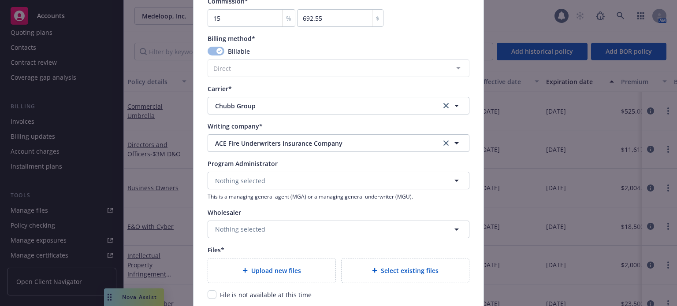
scroll to position [793, 0]
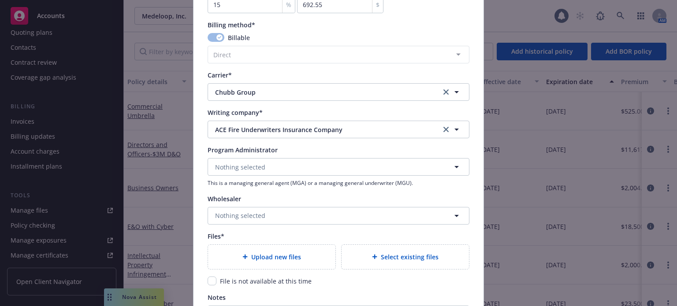
click at [299, 252] on div "Upload new files" at bounding box center [271, 257] width 113 height 10
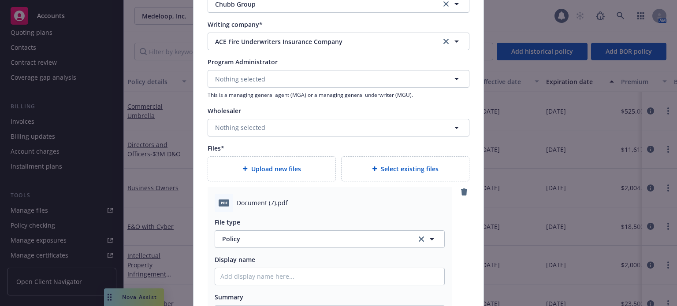
scroll to position [969, 0]
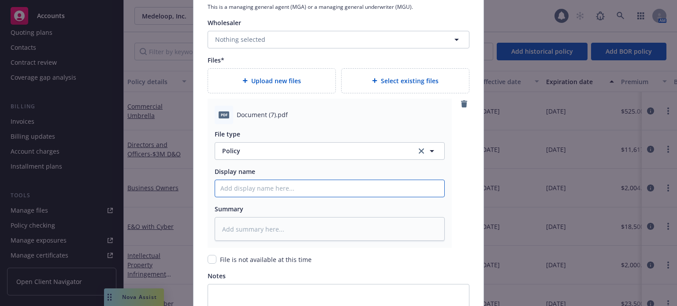
click at [300, 192] on input "Policy display name" at bounding box center [329, 188] width 229 height 17
type textarea "x"
type input "2"
type textarea "x"
type input "25"
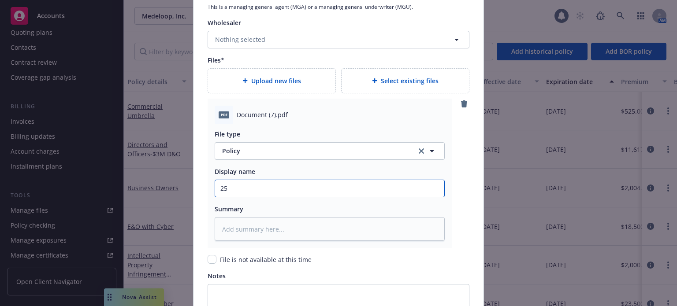
type textarea "x"
type input "25-"
type textarea "x"
type input "25-2"
type textarea "x"
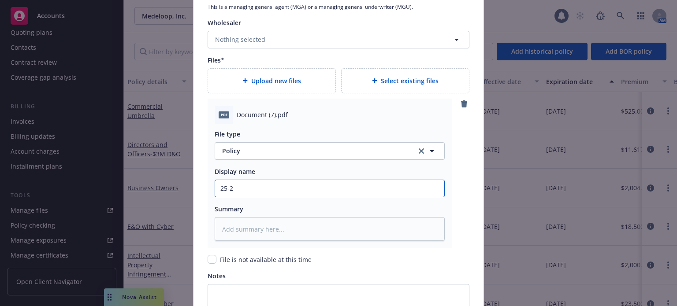
type input "25-26"
type textarea "x"
type input "25-26"
type textarea "x"
type input "25-26 B"
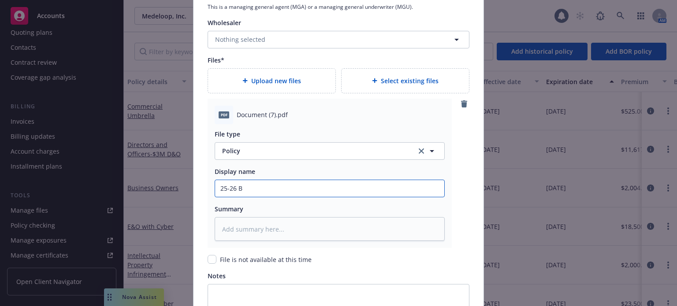
type textarea "x"
type input "25-26 BO"
type textarea "x"
type input "25-26 BOP"
type textarea "x"
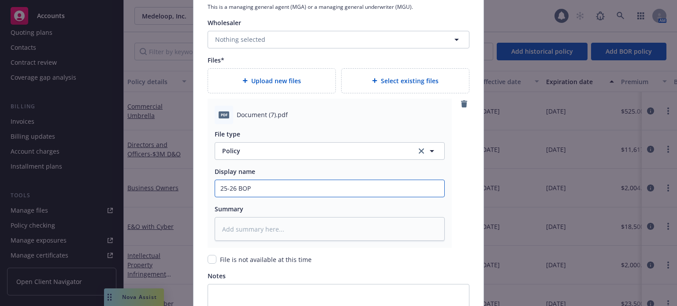
type input "25-26 BOP p"
type textarea "x"
type input "25-26 BOP po"
type textarea "x"
type input "25-26 BOP pol"
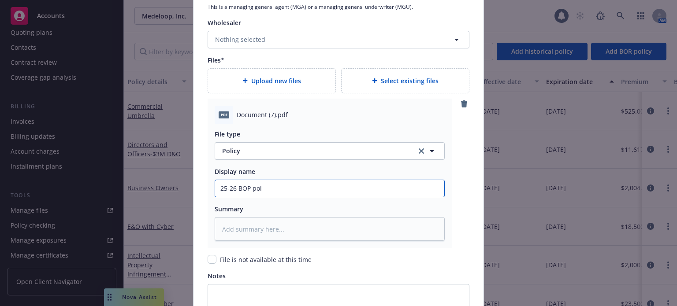
type textarea "x"
type input "25-26 BOP poli"
type textarea "x"
type input "25-26 BOP policy"
type textarea "x"
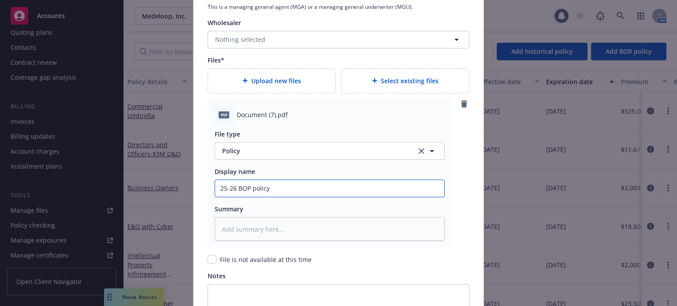
type input "25-26 BOP policy"
type textarea "x"
type input "25-26 BOP policy C"
type textarea "x"
type input "25-26 BOP policy Ch"
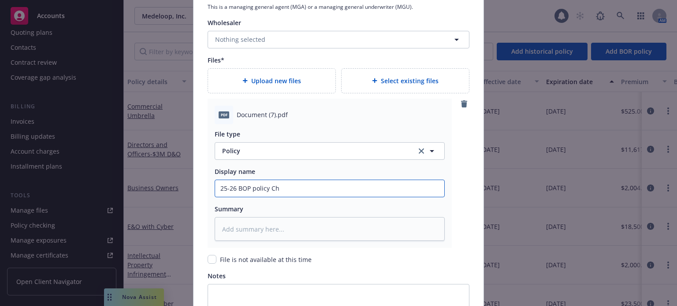
type textarea "x"
type input "25-26 BOP policy [PERSON_NAME]"
type textarea "x"
type input "25-26 BOP policy Chub"
type textarea "x"
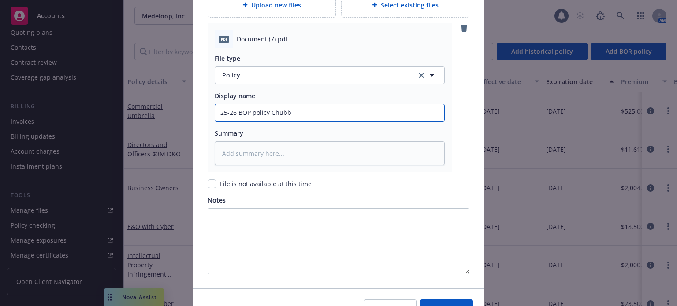
scroll to position [1057, 0]
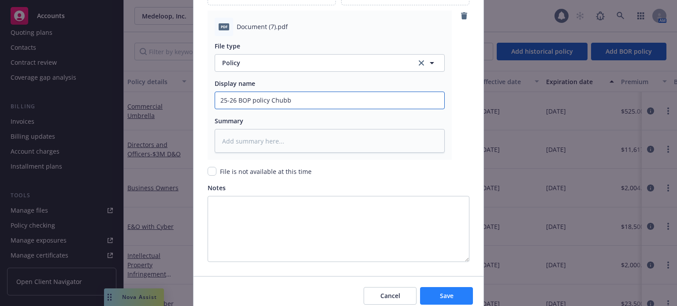
type input "25-26 BOP policy Chubb"
click at [451, 288] on button "Save" at bounding box center [446, 296] width 53 height 18
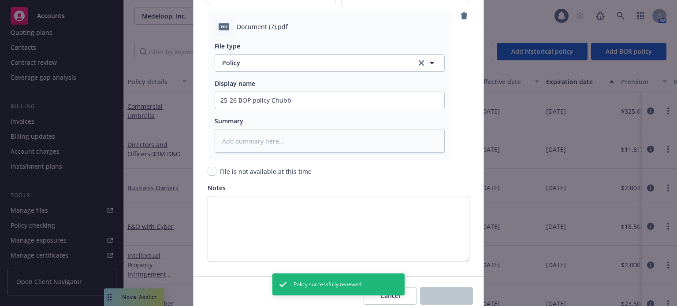
type textarea "x"
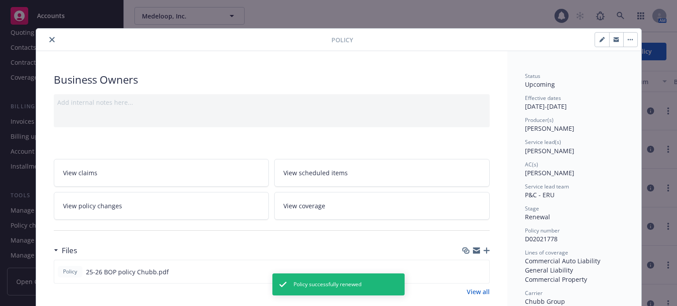
click at [50, 41] on icon "close" at bounding box center [51, 39] width 5 height 5
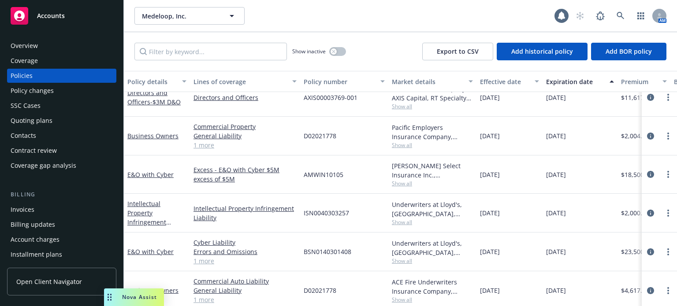
click at [22, 42] on div "Overview" at bounding box center [24, 46] width 27 height 14
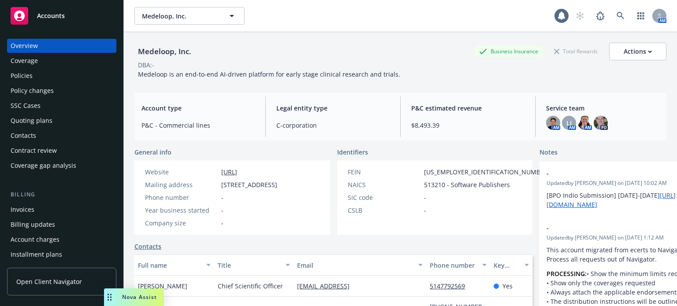
click at [33, 135] on div "Contacts" at bounding box center [24, 136] width 26 height 14
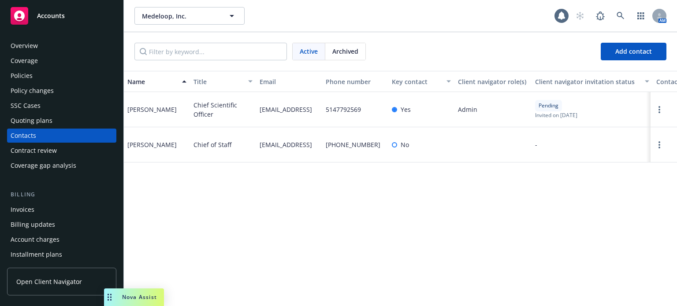
click at [36, 72] on div "Policies" at bounding box center [62, 76] width 102 height 14
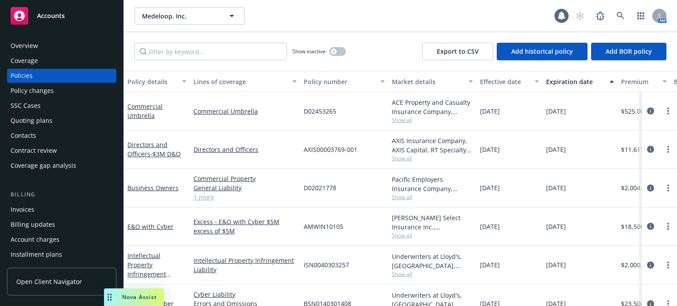
click at [65, 86] on div "Policy changes" at bounding box center [62, 91] width 102 height 14
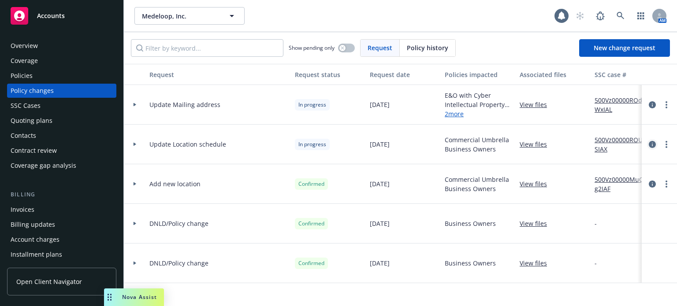
click at [655, 144] on icon "circleInformation" at bounding box center [652, 144] width 7 height 7
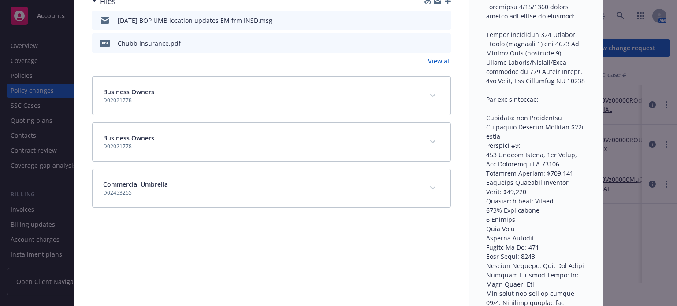
scroll to position [203, 0]
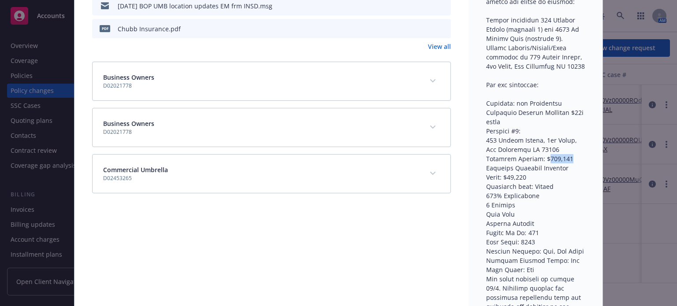
drag, startPoint x: 556, startPoint y: 159, endPoint x: 536, endPoint y: 162, distance: 20.4
click at [536, 162] on span at bounding box center [535, 242] width 99 height 508
copy span "965,000"
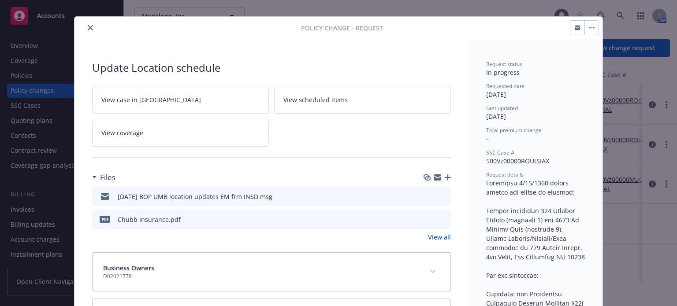
scroll to position [0, 0]
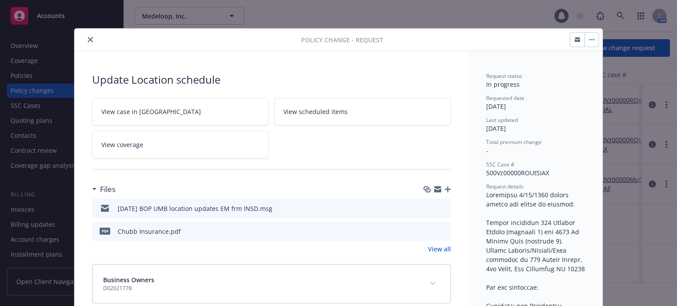
click at [85, 37] on button "close" at bounding box center [90, 39] width 11 height 11
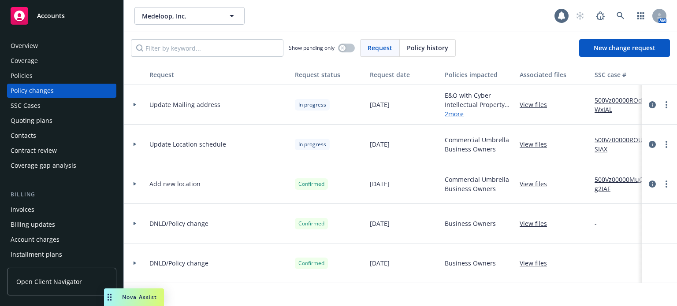
click at [68, 41] on div "Overview" at bounding box center [62, 46] width 102 height 14
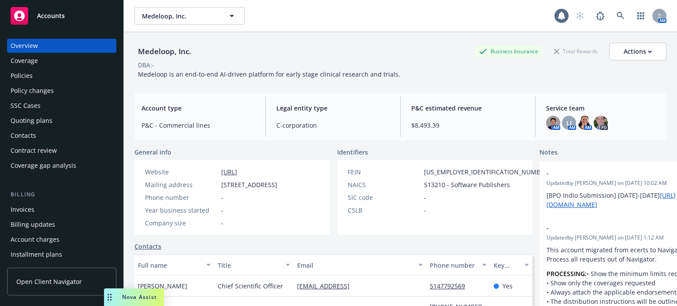
click at [237, 173] on link "[URL]" at bounding box center [229, 172] width 16 height 8
click at [43, 70] on div "Policies" at bounding box center [62, 76] width 102 height 14
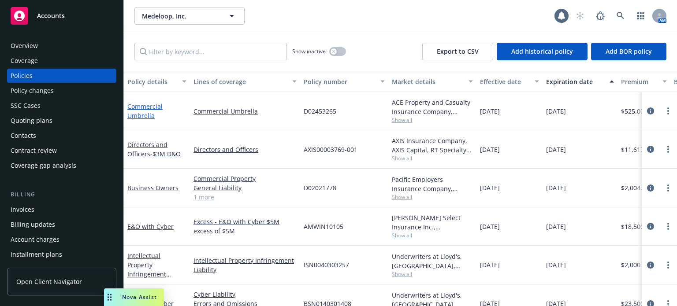
click at [145, 114] on link "Commercial Umbrella" at bounding box center [144, 111] width 35 height 18
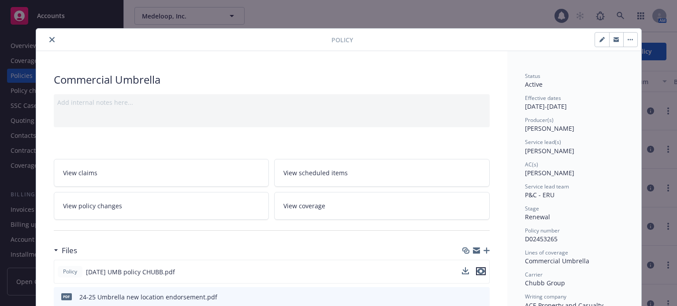
click at [480, 269] on icon "preview file" at bounding box center [481, 271] width 8 height 6
click at [47, 42] on button "close" at bounding box center [52, 39] width 11 height 11
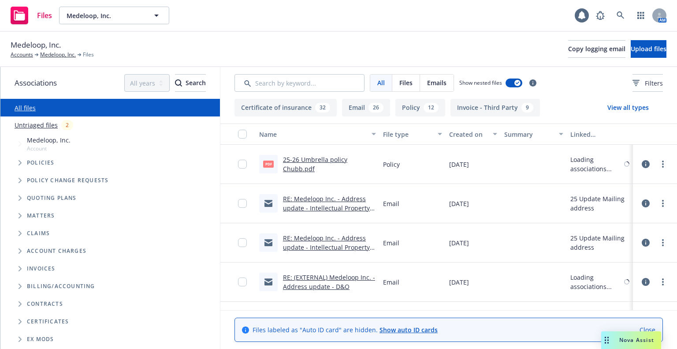
click at [44, 127] on link "Untriaged files" at bounding box center [36, 124] width 43 height 9
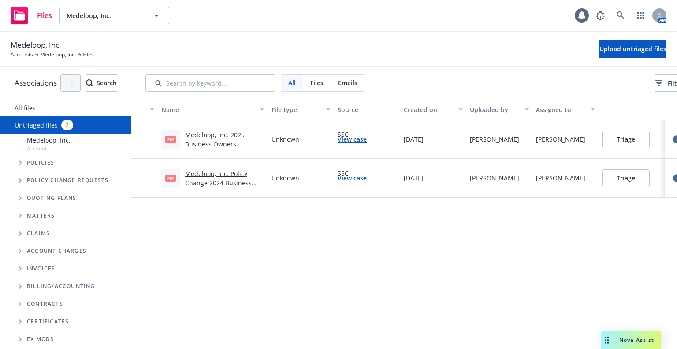
click at [244, 144] on link "Medeloop, Inc. 2025 Business Owners Endorsement .pdf" at bounding box center [214, 143] width 59 height 27
click at [649, 137] on button "Triage" at bounding box center [626, 139] width 48 height 18
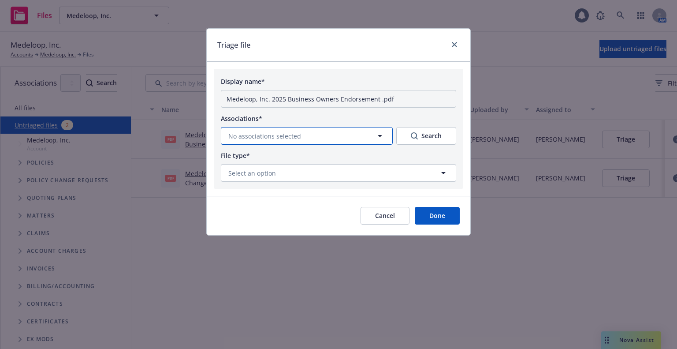
click at [300, 136] on button "No associations selected" at bounding box center [307, 136] width 172 height 18
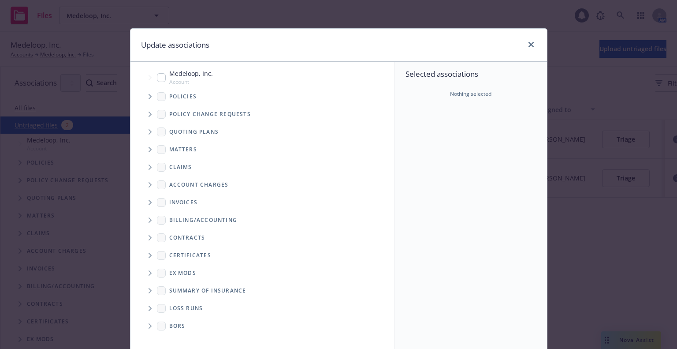
click at [148, 114] on icon "Tree Example" at bounding box center [149, 113] width 3 height 5
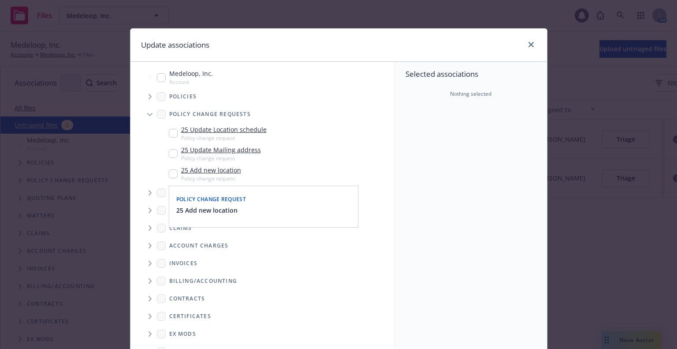
click at [171, 171] on input "Tree Example" at bounding box center [173, 173] width 9 height 9
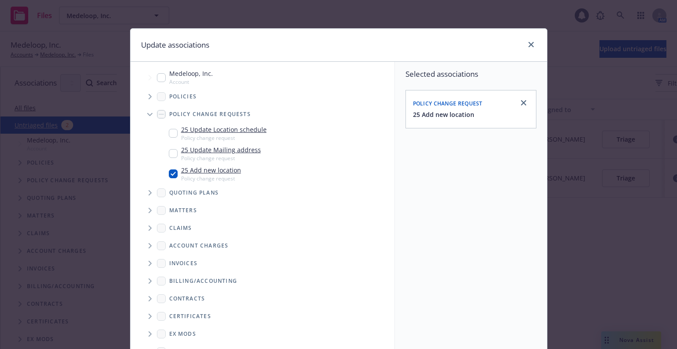
click at [169, 172] on input "Tree Example" at bounding box center [173, 173] width 9 height 9
checkbox input "false"
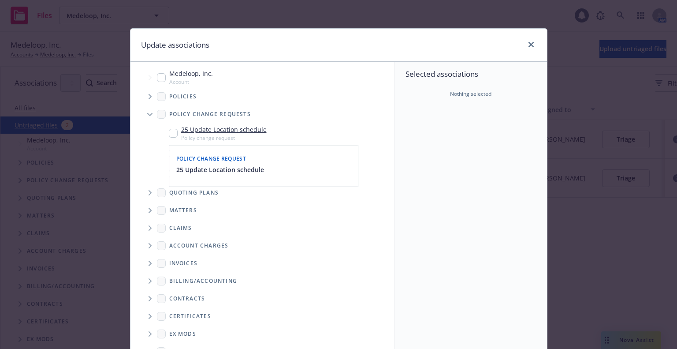
click at [194, 132] on link "25 Update Location schedule" at bounding box center [223, 129] width 85 height 9
checkbox input "false"
click at [528, 44] on icon "close" at bounding box center [530, 44] width 5 height 5
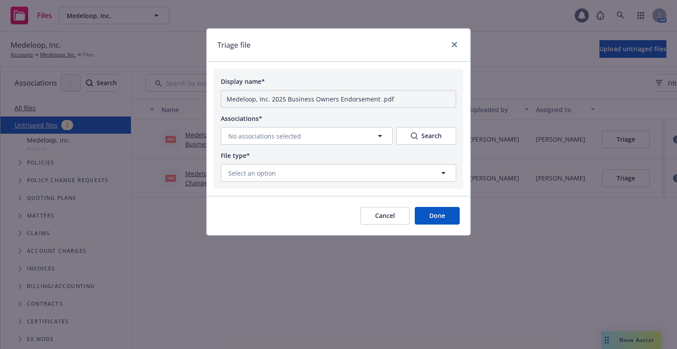
click at [379, 212] on button "Cancel" at bounding box center [384, 216] width 49 height 18
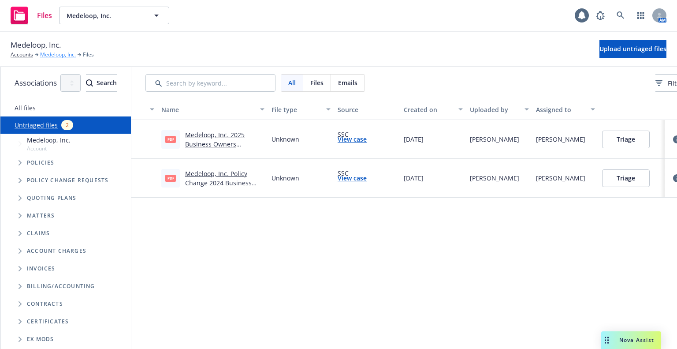
click at [59, 52] on link "Medeloop, Inc." at bounding box center [58, 55] width 36 height 8
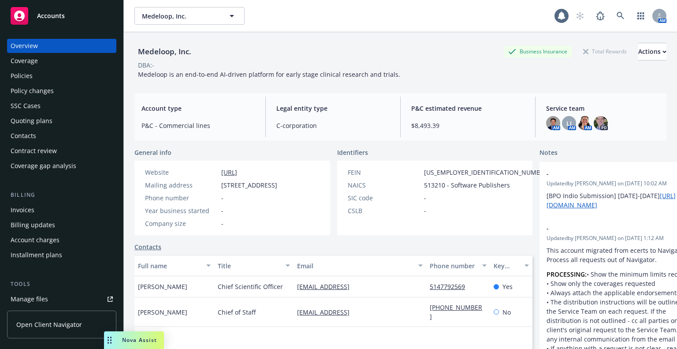
click at [47, 93] on div "Policy changes" at bounding box center [32, 91] width 43 height 14
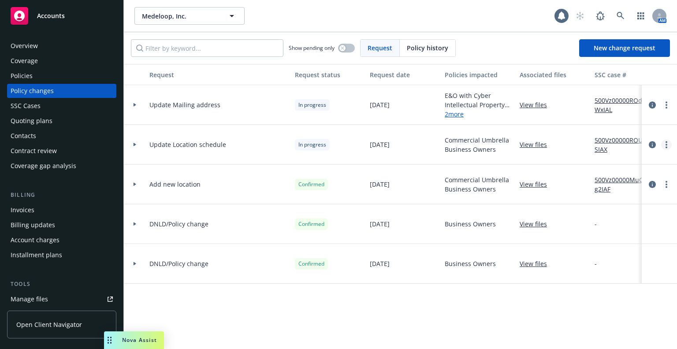
click at [665, 145] on icon "more" at bounding box center [666, 144] width 2 height 7
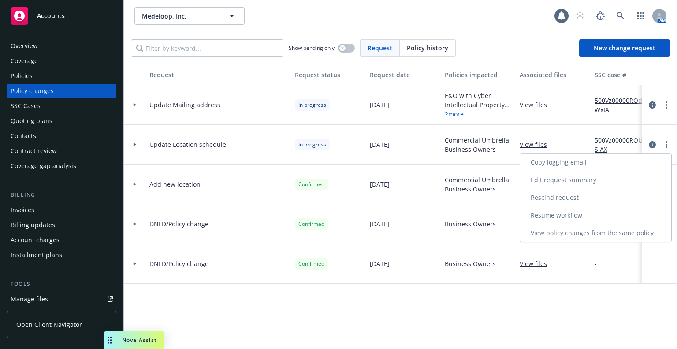
click at [642, 210] on link "Resume workflow" at bounding box center [595, 215] width 151 height 18
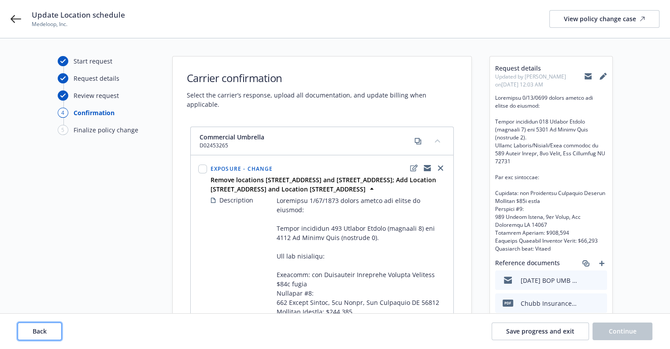
click at [54, 333] on button "Back" at bounding box center [40, 331] width 44 height 18
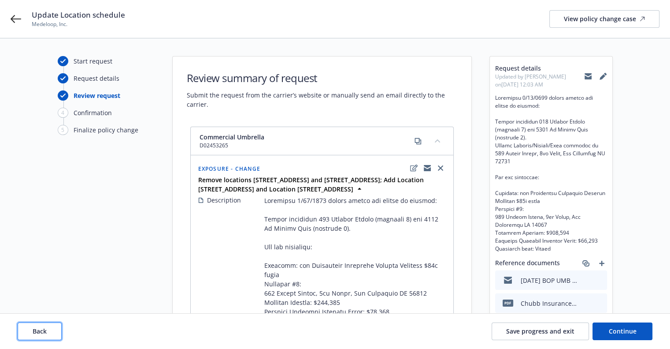
click at [54, 333] on button "Back" at bounding box center [40, 331] width 44 height 18
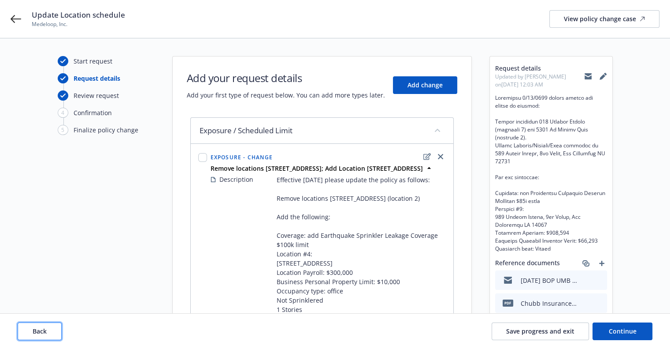
click at [54, 333] on button "Back" at bounding box center [40, 331] width 44 height 18
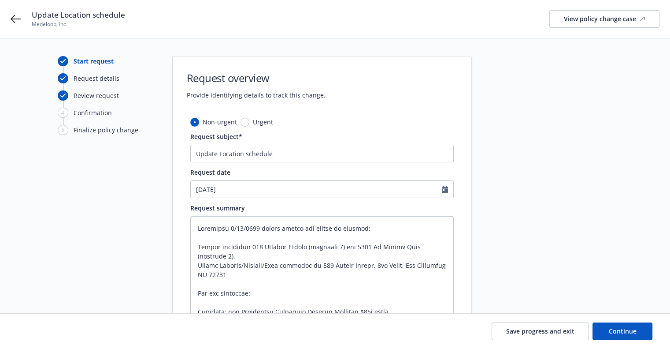
click at [54, 333] on div "Save progress and exit Continue" at bounding box center [335, 331] width 635 height 18
click at [15, 19] on icon at bounding box center [16, 19] width 11 height 11
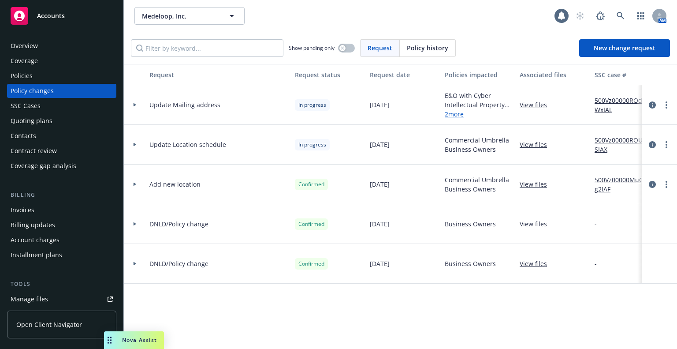
click at [47, 293] on link "Manage files" at bounding box center [61, 299] width 109 height 14
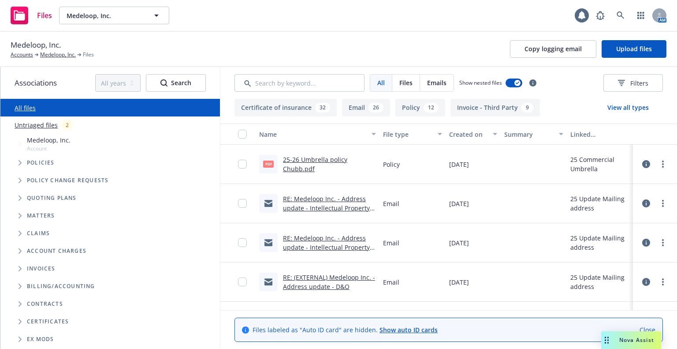
click at [48, 123] on link "Untriaged files" at bounding box center [36, 124] width 43 height 9
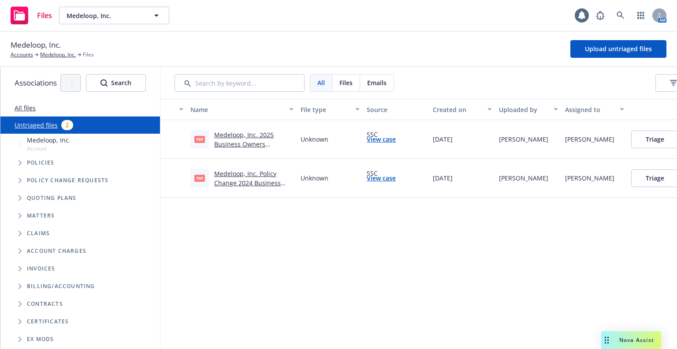
click at [248, 176] on link "Medeloop, Inc. Policy Change 2024 Business Owners Eff [DATE].pdf" at bounding box center [247, 182] width 67 height 27
click at [388, 179] on link "View case" at bounding box center [381, 177] width 29 height 9
click at [376, 139] on link "View case" at bounding box center [381, 138] width 29 height 9
